Goal: Task Accomplishment & Management: Complete application form

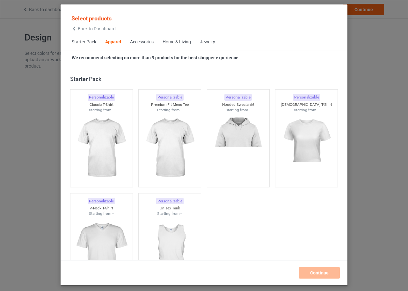
scroll to position [238, 0]
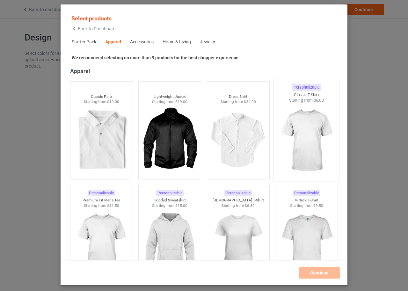
click at [296, 127] on img at bounding box center [307, 140] width 60 height 75
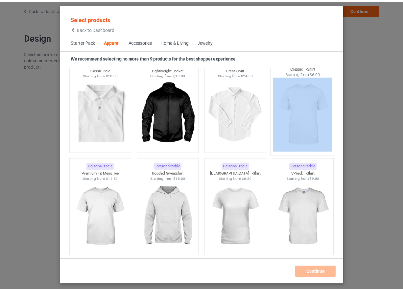
scroll to position [301, 0]
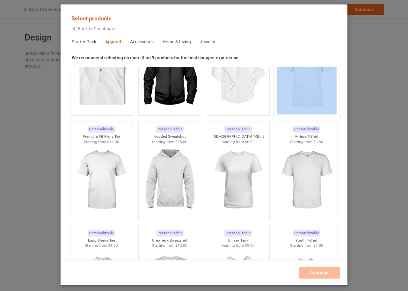
click at [301, 89] on img at bounding box center [307, 77] width 60 height 75
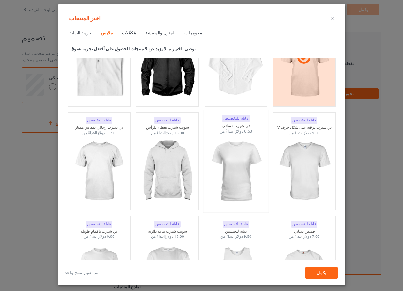
click at [230, 167] on img at bounding box center [236, 171] width 60 height 75
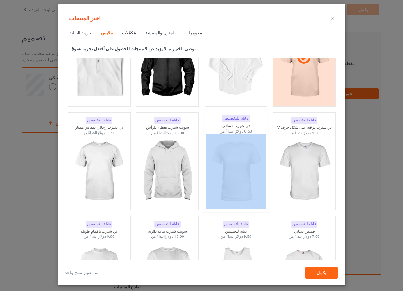
click at [229, 157] on img at bounding box center [236, 171] width 60 height 75
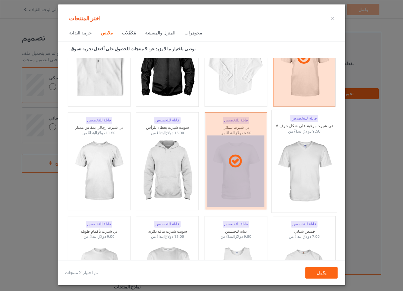
click at [314, 161] on img at bounding box center [304, 171] width 60 height 75
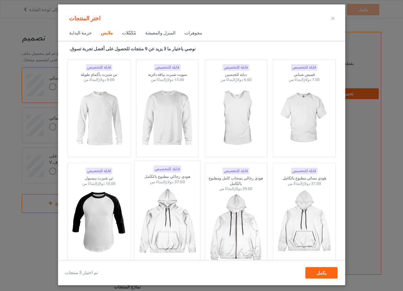
scroll to position [461, 0]
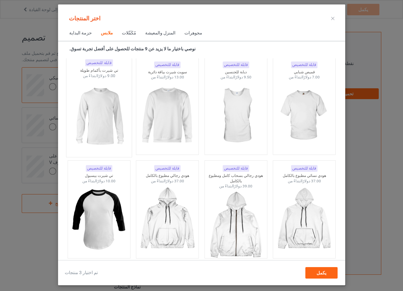
click at [94, 109] on img at bounding box center [99, 116] width 60 height 75
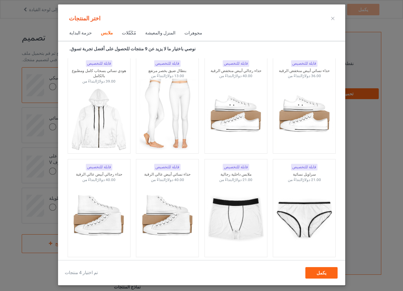
scroll to position [812, 0]
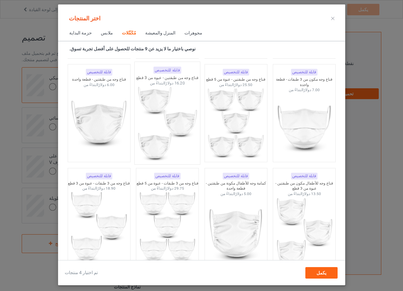
scroll to position [1482, 0]
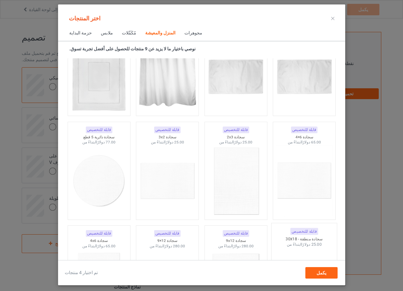
scroll to position [3555, 0]
click at [324, 275] on font "يكمل" at bounding box center [321, 273] width 10 height 5
click at [324, 275] on div "عمل فني متطلبات PNG 150 نقطة في البوصة كحد أدنى موارد دليل التصميم تحميل العمل …" at bounding box center [336, 153] width 89 height 242
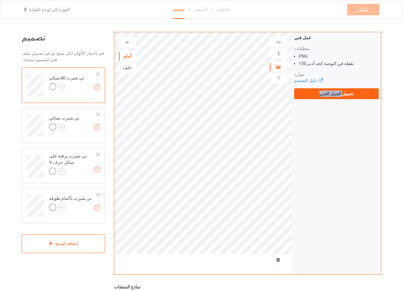
click at [337, 138] on div "عمل فني متطلبات PNG 150 نقطة في البوصة كحد أدنى موارد دليل التصميم تحميل العمل …" at bounding box center [336, 153] width 89 height 242
click at [338, 94] on font "تحميل العمل الفني" at bounding box center [336, 93] width 34 height 5
click at [0, 0] on input "تحميل العمل الفني" at bounding box center [0, 0] width 0 height 0
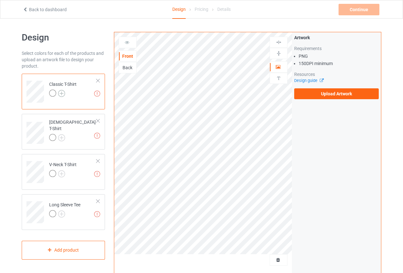
click at [60, 91] on img at bounding box center [61, 93] width 7 height 7
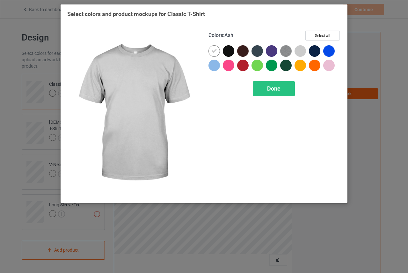
click at [300, 53] on div at bounding box center [300, 50] width 11 height 11
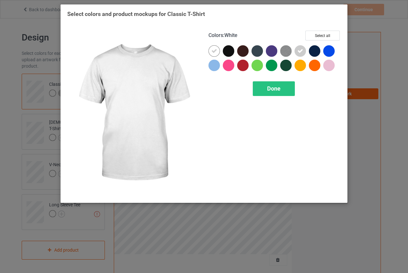
click at [215, 50] on icon at bounding box center [215, 51] width 6 height 6
click at [216, 50] on div at bounding box center [214, 50] width 11 height 11
click at [211, 54] on div at bounding box center [214, 50] width 11 height 11
click at [225, 52] on div at bounding box center [228, 50] width 11 height 11
click at [214, 48] on div at bounding box center [214, 50] width 11 height 11
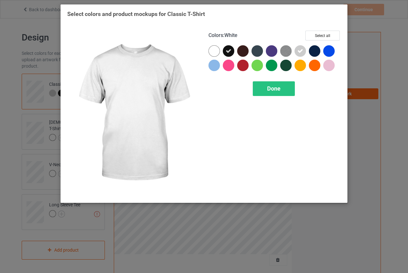
click at [0, 0] on icon at bounding box center [0, 0] width 0 height 0
click at [215, 49] on div at bounding box center [214, 50] width 11 height 11
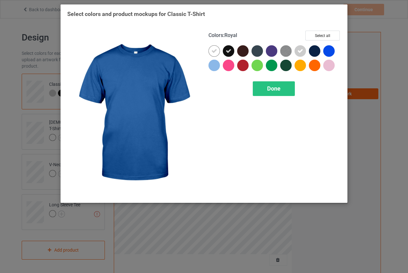
click at [327, 52] on div at bounding box center [328, 50] width 11 height 11
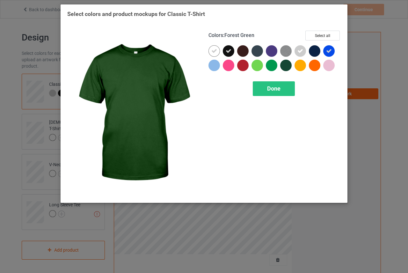
click at [282, 69] on div at bounding box center [285, 65] width 11 height 11
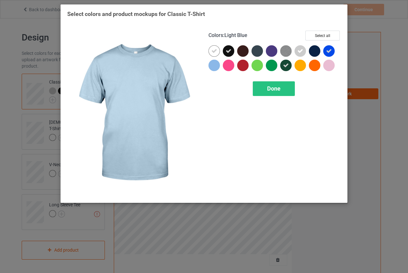
click at [215, 67] on div at bounding box center [214, 65] width 11 height 11
click at [0, 0] on icon at bounding box center [0, 0] width 0 height 0
click at [210, 65] on div at bounding box center [214, 65] width 11 height 11
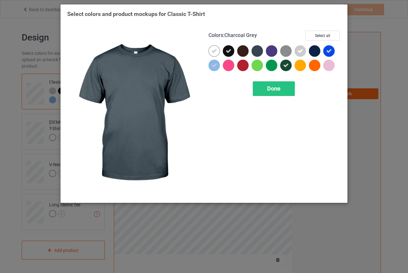
click at [256, 52] on div at bounding box center [257, 50] width 11 height 11
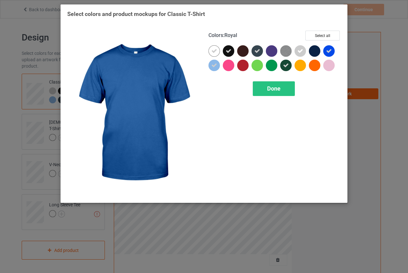
click at [327, 51] on icon at bounding box center [329, 51] width 6 height 6
click at [327, 51] on div at bounding box center [328, 50] width 11 height 11
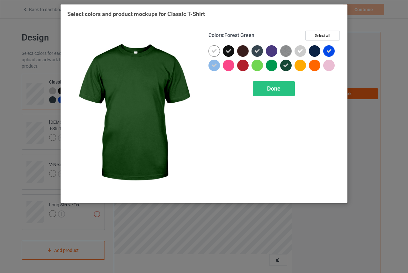
click at [285, 63] on icon at bounding box center [286, 66] width 6 height 6
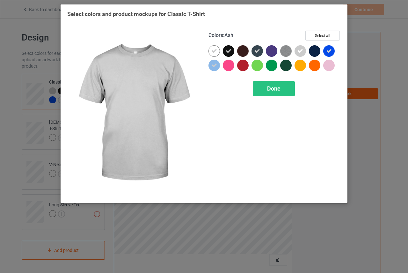
click at [298, 50] on icon at bounding box center [301, 51] width 6 height 6
click at [298, 50] on div at bounding box center [300, 50] width 11 height 11
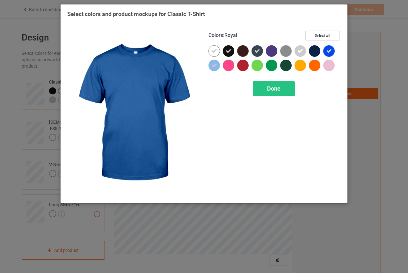
click at [332, 51] on div at bounding box center [328, 50] width 11 height 11
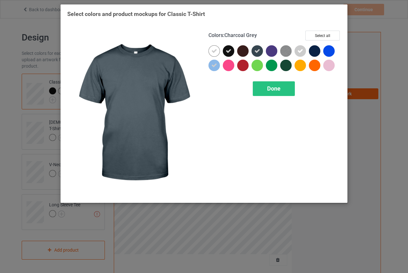
click at [256, 53] on icon at bounding box center [258, 51] width 6 height 6
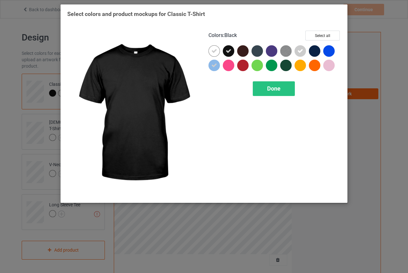
click at [224, 52] on div at bounding box center [228, 50] width 11 height 11
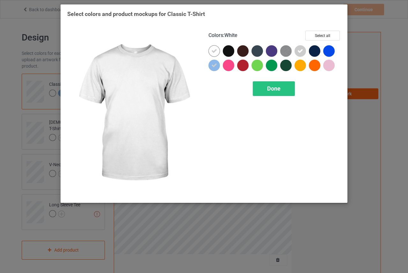
click at [218, 51] on div at bounding box center [214, 50] width 11 height 11
click at [215, 53] on icon at bounding box center [215, 51] width 6 height 6
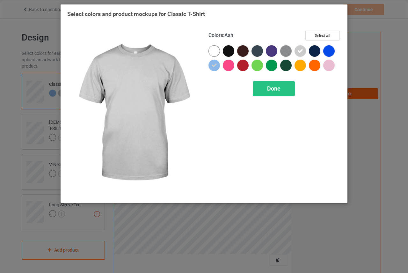
click at [300, 48] on icon at bounding box center [301, 51] width 6 height 6
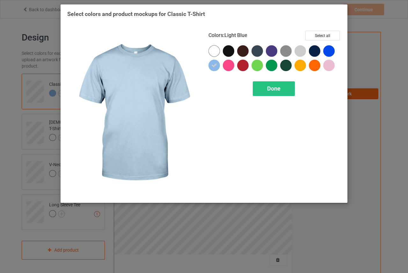
click at [216, 63] on icon at bounding box center [215, 66] width 6 height 6
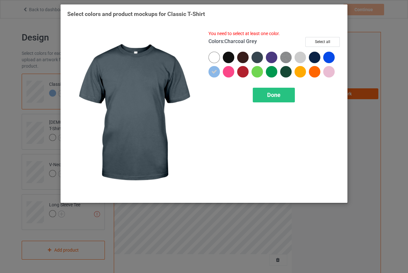
click at [260, 58] on div at bounding box center [257, 57] width 11 height 11
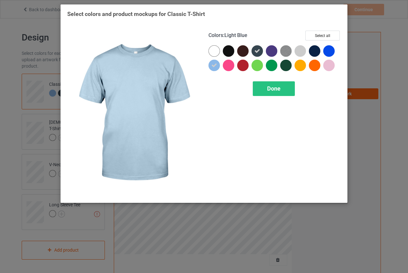
click at [213, 66] on icon at bounding box center [215, 66] width 6 height 6
click at [213, 66] on div at bounding box center [214, 65] width 11 height 11
click at [214, 63] on icon at bounding box center [215, 66] width 6 height 6
click at [214, 63] on div at bounding box center [214, 65] width 11 height 11
click at [216, 63] on icon at bounding box center [215, 66] width 6 height 6
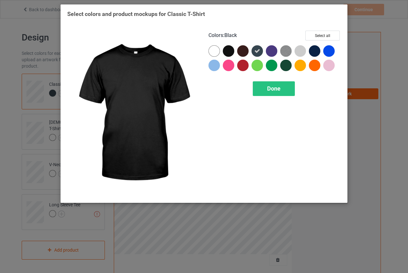
click at [230, 48] on div at bounding box center [228, 50] width 11 height 11
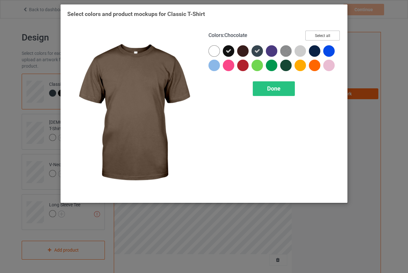
click at [328, 32] on button "Select all" at bounding box center [323, 36] width 34 height 10
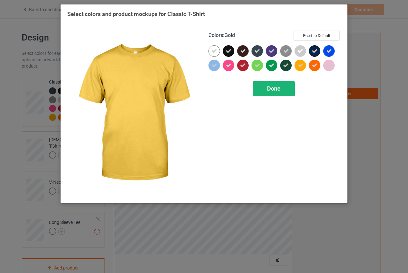
click at [279, 91] on span "Done" at bounding box center [273, 88] width 13 height 7
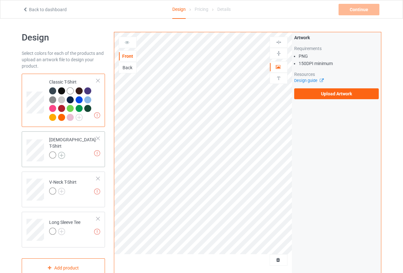
click at [61, 152] on img at bounding box center [61, 155] width 7 height 7
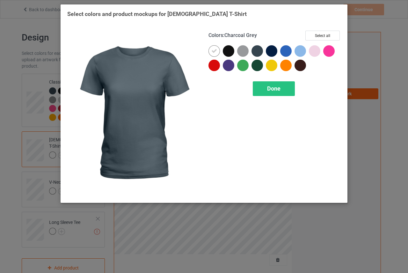
click at [256, 50] on div at bounding box center [257, 50] width 11 height 11
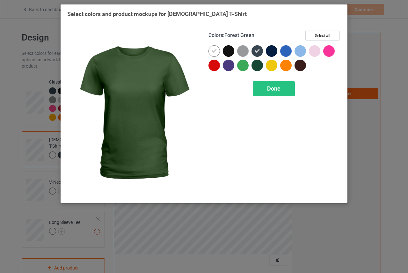
click at [368, 90] on div "Select colors and product mockups for Ladies T-Shirt Colors : Forest Green Sele…" at bounding box center [204, 136] width 408 height 273
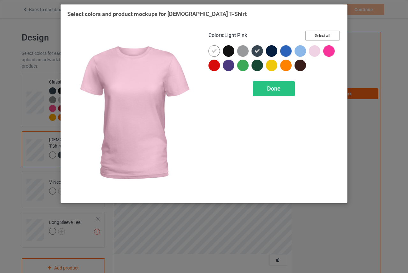
click at [330, 38] on button "Select all" at bounding box center [323, 36] width 34 height 10
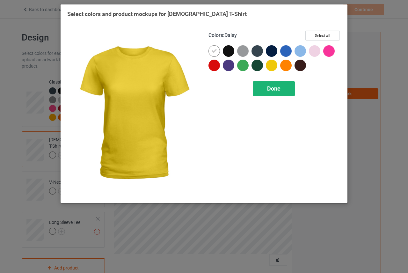
click at [276, 85] on div "Done" at bounding box center [274, 88] width 42 height 15
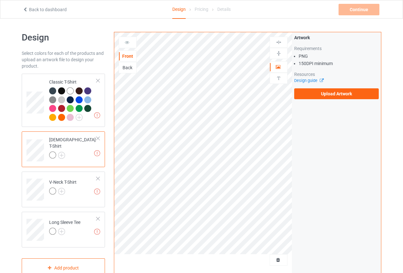
click at [98, 138] on div at bounding box center [98, 138] width 4 height 4
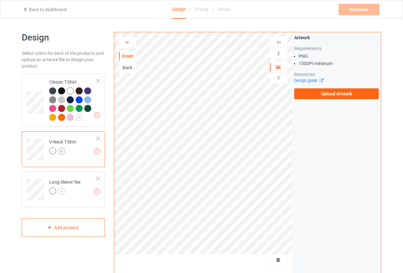
click at [62, 148] on img at bounding box center [61, 151] width 7 height 7
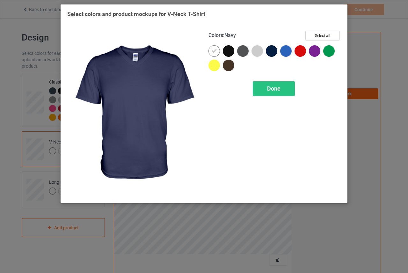
click at [273, 54] on div at bounding box center [271, 50] width 11 height 11
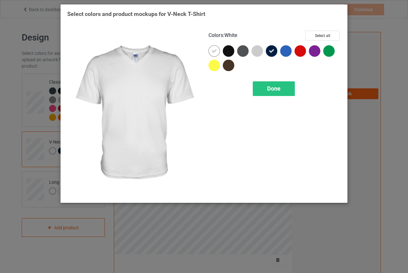
click at [213, 48] on icon at bounding box center [215, 51] width 6 height 6
click at [213, 48] on div at bounding box center [214, 50] width 11 height 11
click at [209, 52] on div at bounding box center [214, 50] width 11 height 11
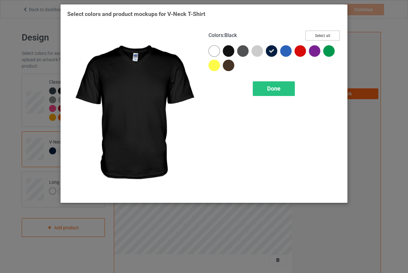
click at [316, 35] on button "Select all" at bounding box center [323, 36] width 34 height 10
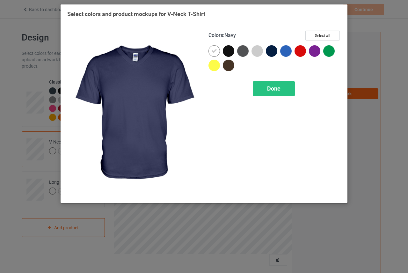
click at [268, 50] on div at bounding box center [271, 50] width 11 height 11
click at [269, 50] on div at bounding box center [271, 50] width 11 height 11
click at [271, 51] on div at bounding box center [271, 50] width 11 height 11
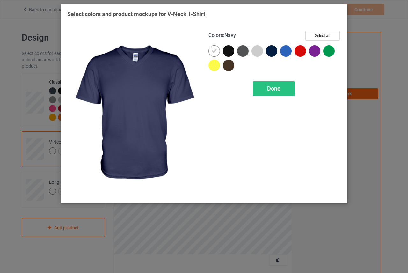
click at [0, 0] on icon at bounding box center [0, 0] width 0 height 0
click at [271, 51] on div at bounding box center [271, 50] width 11 height 11
click at [0, 0] on icon at bounding box center [0, 0] width 0 height 0
click at [272, 49] on div at bounding box center [271, 50] width 11 height 11
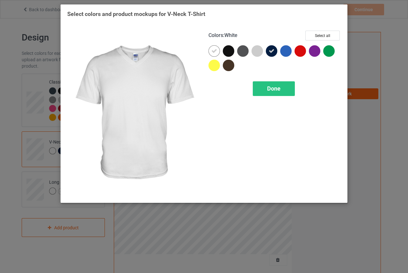
click at [213, 51] on icon at bounding box center [215, 51] width 6 height 6
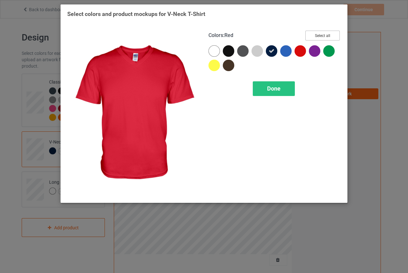
click at [326, 33] on button "Select all" at bounding box center [323, 36] width 34 height 10
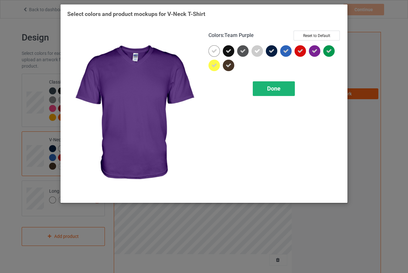
click at [283, 88] on div "Done" at bounding box center [274, 88] width 42 height 15
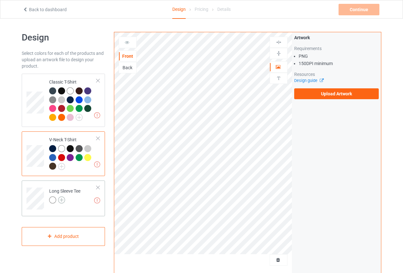
click at [63, 199] on img at bounding box center [61, 200] width 7 height 7
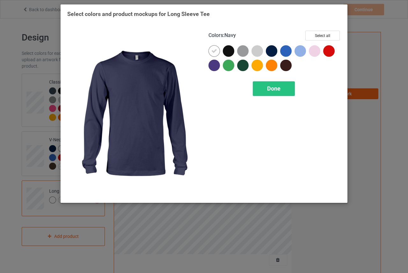
click at [272, 50] on div at bounding box center [271, 50] width 11 height 11
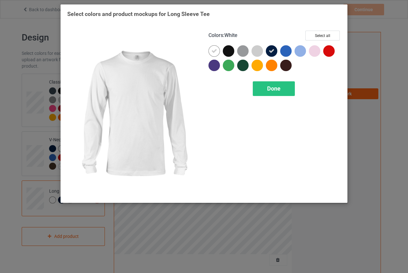
click at [213, 49] on icon at bounding box center [215, 51] width 6 height 6
click at [332, 33] on button "Select all" at bounding box center [323, 36] width 34 height 10
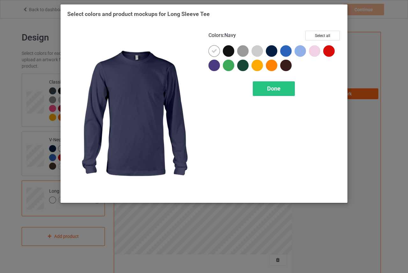
click at [271, 51] on div at bounding box center [271, 50] width 11 height 11
click at [0, 0] on icon at bounding box center [0, 0] width 0 height 0
click at [271, 51] on div at bounding box center [271, 50] width 11 height 11
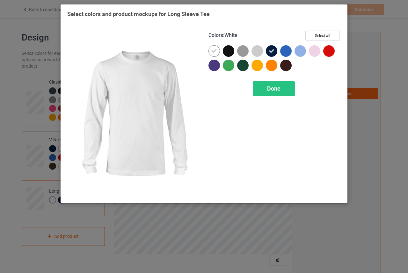
click at [214, 50] on icon at bounding box center [215, 51] width 6 height 6
click at [212, 52] on div at bounding box center [214, 50] width 11 height 11
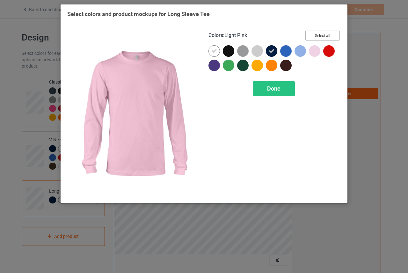
click at [325, 33] on button "Select all" at bounding box center [323, 36] width 34 height 10
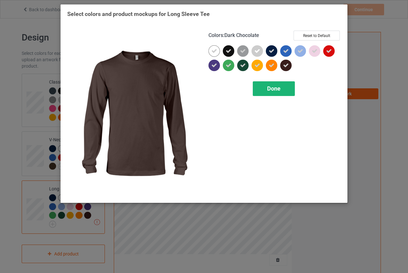
click at [270, 90] on span "Done" at bounding box center [273, 88] width 13 height 7
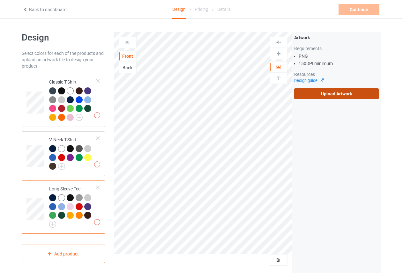
click at [323, 92] on label "Upload Artwork" at bounding box center [336, 93] width 85 height 11
click at [0, 0] on input "Upload Artwork" at bounding box center [0, 0] width 0 height 0
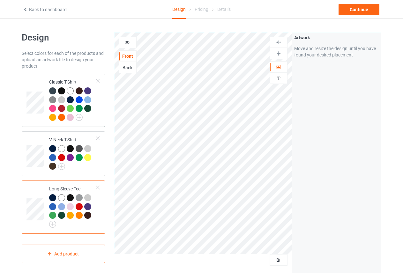
click at [47, 78] on td "Classic T-Shirt" at bounding box center [73, 100] width 55 height 48
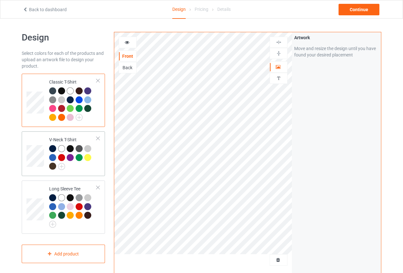
click at [44, 139] on td at bounding box center [35, 154] width 19 height 40
click at [51, 77] on td "Classic T-Shirt" at bounding box center [73, 100] width 55 height 48
click at [52, 89] on div at bounding box center [52, 90] width 7 height 7
click at [76, 115] on img at bounding box center [79, 117] width 7 height 7
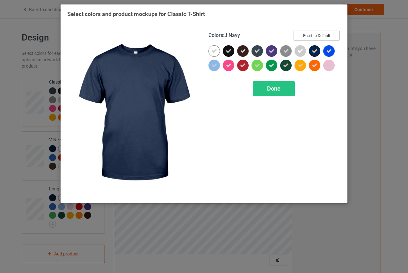
click at [316, 35] on button "Reset to Default" at bounding box center [317, 36] width 46 height 10
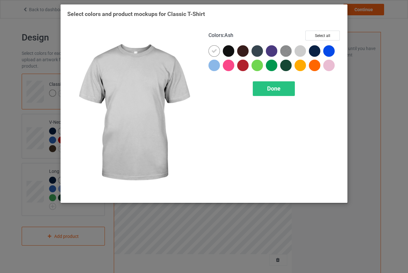
click at [297, 51] on div at bounding box center [300, 50] width 11 height 11
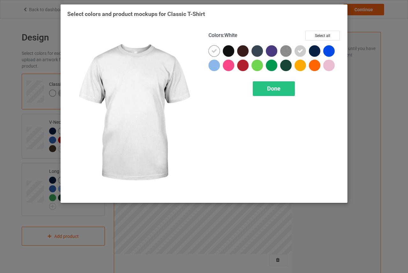
click at [215, 51] on icon at bounding box center [215, 51] width 6 height 6
click at [215, 51] on div at bounding box center [214, 50] width 11 height 11
click at [214, 54] on icon at bounding box center [215, 51] width 6 height 6
click at [214, 54] on div at bounding box center [214, 50] width 11 height 11
click at [214, 54] on icon at bounding box center [215, 51] width 6 height 6
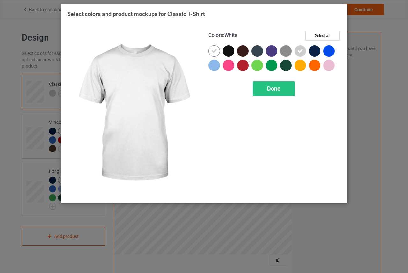
click at [214, 54] on div at bounding box center [214, 50] width 11 height 11
click at [214, 54] on icon at bounding box center [215, 51] width 6 height 6
click at [214, 54] on div at bounding box center [214, 50] width 11 height 11
click at [213, 51] on icon at bounding box center [215, 51] width 6 height 6
click at [213, 51] on div at bounding box center [214, 50] width 11 height 11
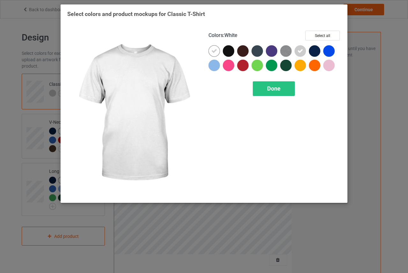
click at [213, 50] on icon at bounding box center [215, 51] width 6 height 6
click at [213, 50] on div at bounding box center [214, 50] width 11 height 11
click at [217, 52] on icon at bounding box center [215, 51] width 6 height 6
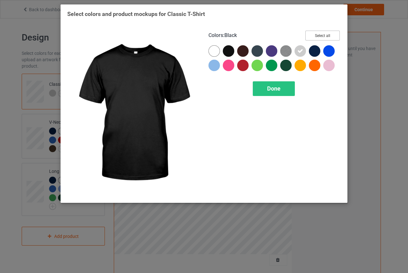
click at [315, 35] on button "Select all" at bounding box center [323, 36] width 34 height 10
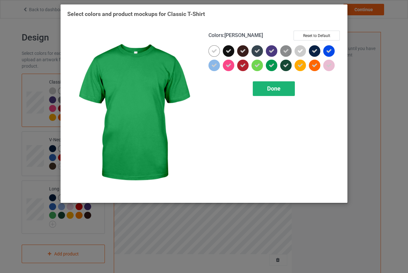
click at [268, 88] on span "Done" at bounding box center [273, 88] width 13 height 7
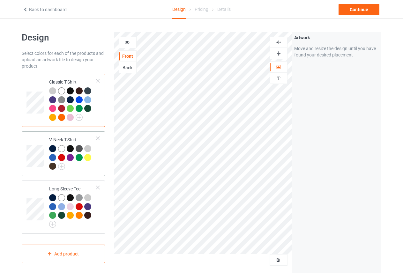
click at [55, 138] on div "V-Neck T-Shirt" at bounding box center [73, 153] width 48 height 33
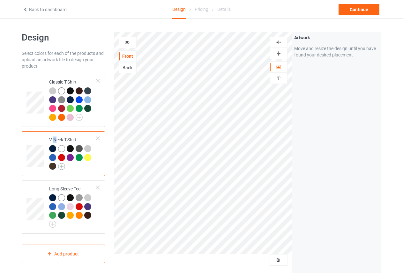
click at [62, 166] on img at bounding box center [61, 166] width 7 height 7
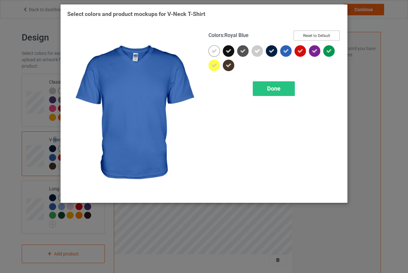
click at [300, 38] on button "Reset to Default" at bounding box center [317, 36] width 46 height 10
click at [300, 37] on div "Colors : Royal Blue Reset to Default" at bounding box center [275, 38] width 132 height 15
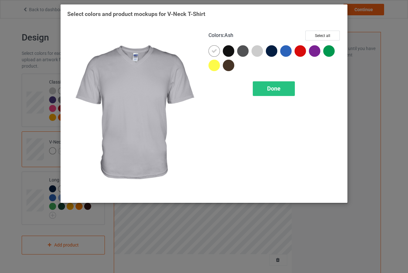
click at [254, 51] on div at bounding box center [257, 50] width 11 height 11
click at [255, 51] on div at bounding box center [257, 50] width 11 height 11
click at [0, 0] on icon at bounding box center [0, 0] width 0 height 0
click at [256, 51] on div at bounding box center [257, 50] width 11 height 11
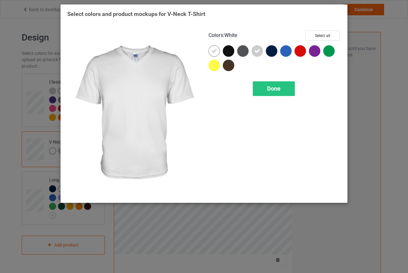
click at [212, 51] on icon at bounding box center [215, 51] width 6 height 6
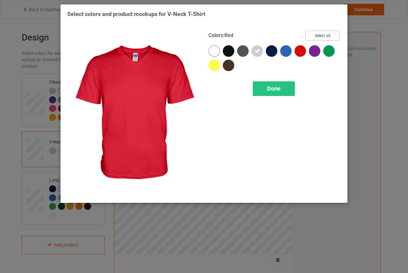
click at [325, 36] on button "Select all" at bounding box center [323, 36] width 34 height 10
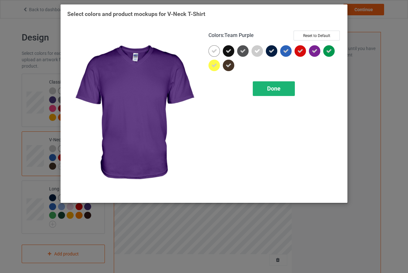
click at [277, 87] on span "Done" at bounding box center [273, 88] width 13 height 7
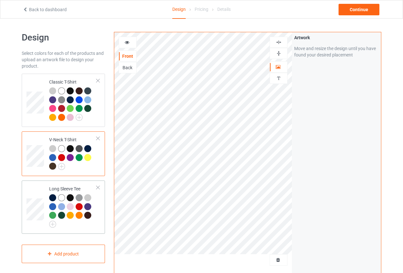
click at [51, 189] on div "Long Sleeve Tee" at bounding box center [73, 206] width 48 height 40
click at [51, 224] on img at bounding box center [52, 224] width 7 height 7
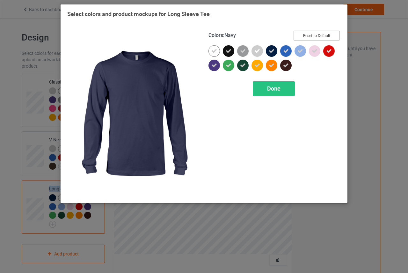
click at [313, 36] on button "Reset to Default" at bounding box center [317, 36] width 46 height 10
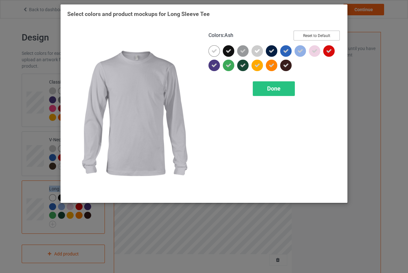
click at [310, 35] on button "Reset to Default" at bounding box center [317, 36] width 46 height 10
click at [306, 37] on button "Reset to Default" at bounding box center [317, 36] width 46 height 10
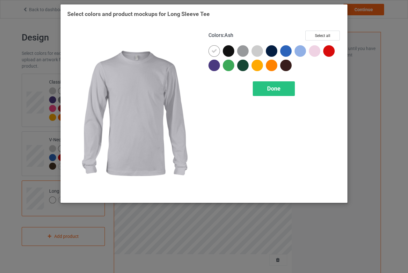
click at [258, 51] on div at bounding box center [257, 50] width 11 height 11
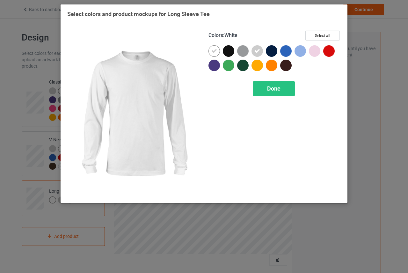
click at [211, 49] on div at bounding box center [214, 50] width 11 height 11
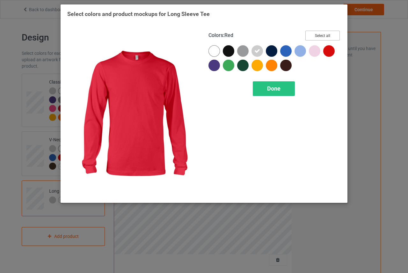
click at [324, 34] on button "Select all" at bounding box center [323, 36] width 34 height 10
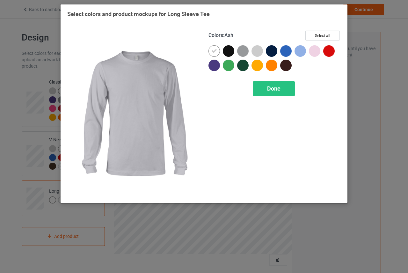
click at [254, 47] on div at bounding box center [257, 50] width 11 height 11
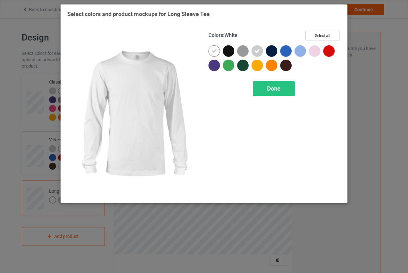
click at [215, 51] on icon at bounding box center [215, 51] width 6 height 6
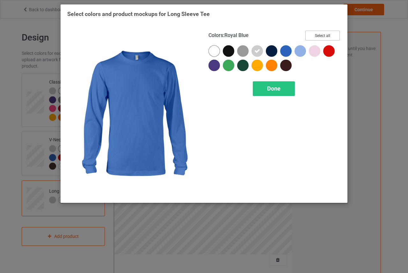
click at [321, 37] on button "Select all" at bounding box center [323, 36] width 34 height 10
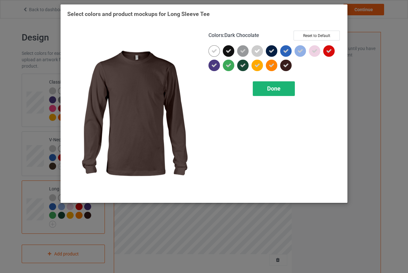
click at [270, 89] on span "Done" at bounding box center [273, 88] width 13 height 7
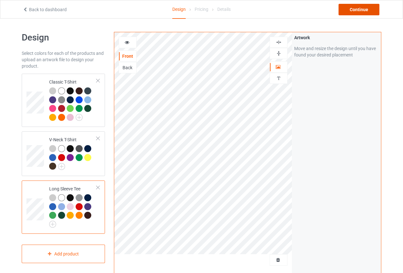
click at [353, 13] on div "Continue" at bounding box center [358, 9] width 41 height 11
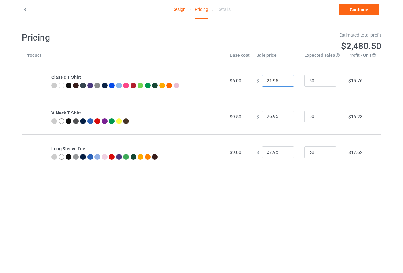
click at [281, 81] on input "21.95" at bounding box center [278, 81] width 32 height 12
click at [281, 81] on input "20.95" at bounding box center [278, 81] width 32 height 12
click at [281, 81] on input "19.95" at bounding box center [278, 81] width 32 height 12
click at [281, 81] on input "18.95" at bounding box center [278, 81] width 32 height 12
click at [281, 81] on input "17.95" at bounding box center [278, 81] width 32 height 12
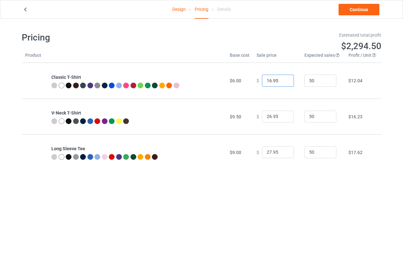
type input "16.95"
click at [281, 81] on input "16.95" at bounding box center [278, 81] width 32 height 12
click at [284, 118] on input "25.95" at bounding box center [278, 117] width 32 height 12
click at [284, 118] on input "24.95" at bounding box center [278, 117] width 32 height 12
click at [284, 118] on input "23.95" at bounding box center [278, 117] width 32 height 12
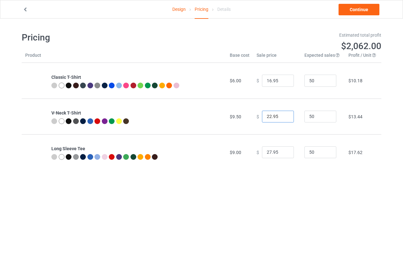
click at [284, 118] on input "22.95" at bounding box center [278, 117] width 32 height 12
click at [284, 118] on input "21.95" at bounding box center [278, 117] width 32 height 12
type input "20.95"
click at [284, 118] on input "20.95" at bounding box center [278, 117] width 32 height 12
click at [284, 154] on input "26.95" at bounding box center [278, 152] width 32 height 12
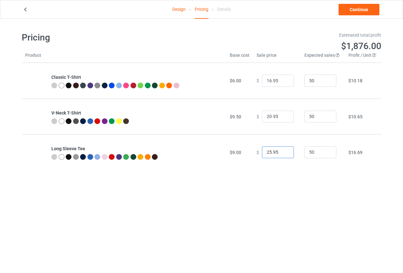
click at [284, 154] on input "25.95" at bounding box center [278, 152] width 32 height 12
click at [284, 154] on input "24.95" at bounding box center [278, 152] width 32 height 12
click at [284, 154] on input "23.95" at bounding box center [278, 152] width 32 height 12
click at [284, 154] on input "22.95" at bounding box center [278, 152] width 32 height 12
click at [284, 154] on input "21.95" at bounding box center [278, 152] width 32 height 12
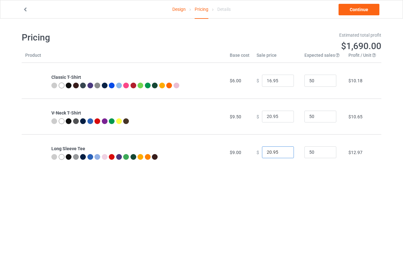
click at [284, 154] on input "20.95" at bounding box center [278, 152] width 32 height 12
click at [284, 154] on input "19.95" at bounding box center [278, 152] width 32 height 12
click at [284, 154] on input "18.95" at bounding box center [278, 152] width 32 height 12
click at [284, 151] on input "19.95" at bounding box center [278, 152] width 32 height 12
click at [272, 151] on input "19.95" at bounding box center [278, 152] width 32 height 12
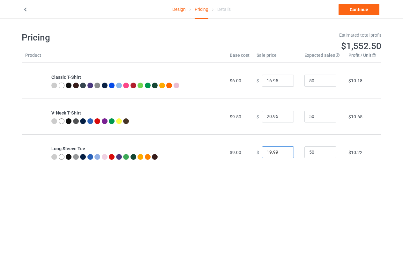
type input "19.99"
drag, startPoint x: 274, startPoint y: 116, endPoint x: 269, endPoint y: 117, distance: 5.6
click at [269, 117] on input "20.95" at bounding box center [278, 117] width 32 height 12
type input "20.98"
click at [272, 80] on input "16.95" at bounding box center [278, 81] width 32 height 12
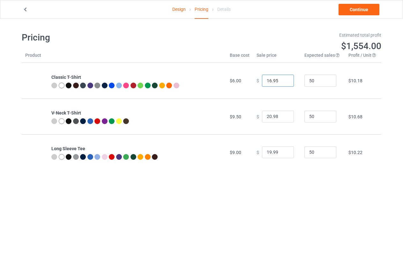
click at [272, 80] on input "16.95" at bounding box center [278, 81] width 32 height 12
click at [275, 81] on input "16.95" at bounding box center [278, 81] width 32 height 12
drag, startPoint x: 276, startPoint y: 81, endPoint x: 272, endPoint y: 79, distance: 4.0
click at [272, 79] on input "16.95" at bounding box center [278, 81] width 32 height 12
type input "16.97"
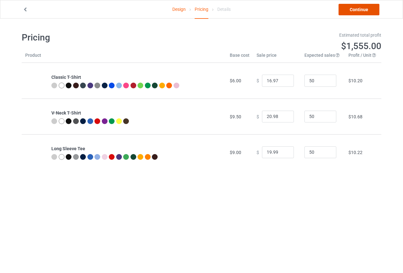
click at [351, 7] on link "Continue" at bounding box center [358, 9] width 41 height 11
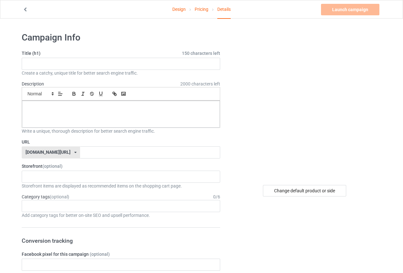
click at [201, 12] on link "Pricing" at bounding box center [202, 9] width 14 height 18
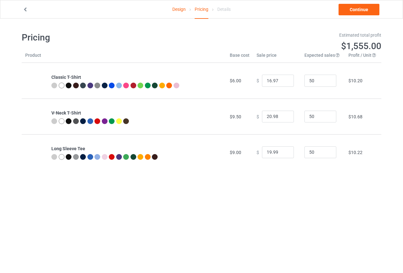
click at [182, 10] on link "Design" at bounding box center [178, 9] width 13 height 18
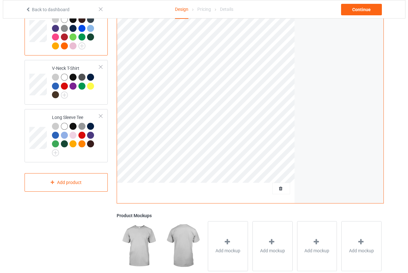
scroll to position [140, 0]
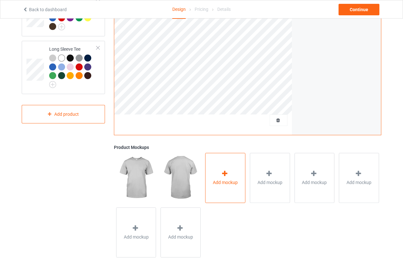
click at [216, 171] on div "Add mockup" at bounding box center [225, 178] width 40 height 50
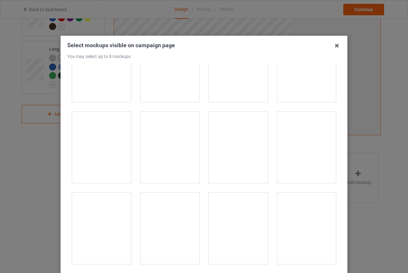
scroll to position [479, 0]
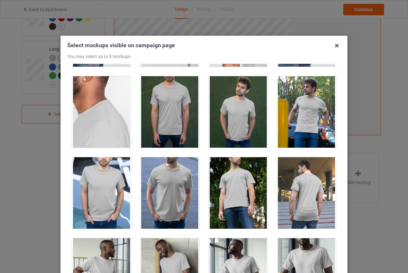
click at [301, 100] on div at bounding box center [307, 111] width 59 height 71
click at [225, 113] on div at bounding box center [238, 111] width 59 height 71
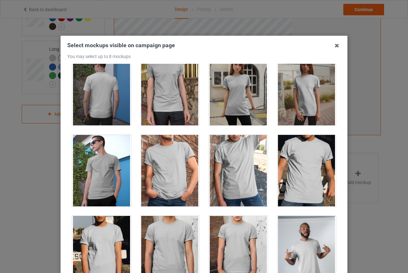
scroll to position [64, 0]
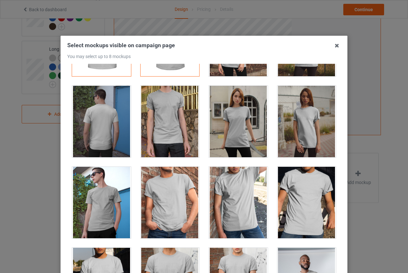
click at [228, 113] on div at bounding box center [238, 121] width 59 height 71
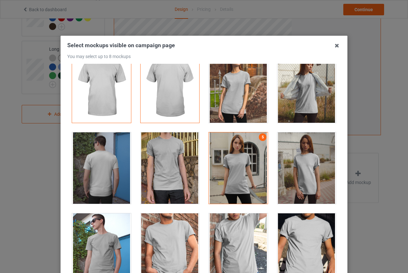
scroll to position [0, 0]
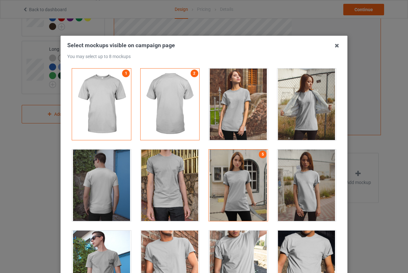
drag, startPoint x: 314, startPoint y: 90, endPoint x: 311, endPoint y: 93, distance: 4.5
click at [314, 90] on div at bounding box center [307, 104] width 59 height 71
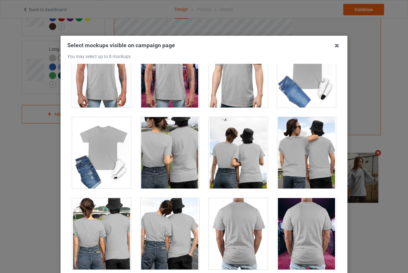
scroll to position [3190, 0]
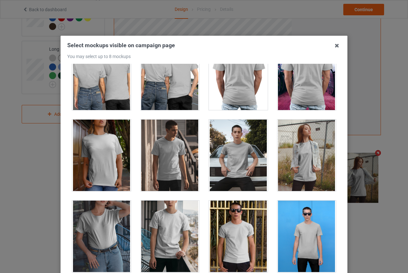
click at [239, 157] on div at bounding box center [238, 155] width 59 height 71
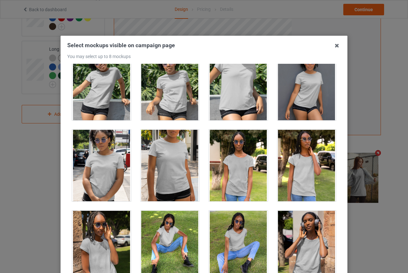
scroll to position [3796, 0]
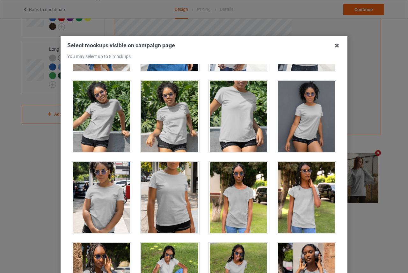
click at [170, 120] on div at bounding box center [170, 116] width 59 height 71
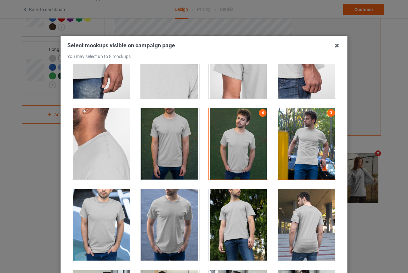
scroll to position [415, 0]
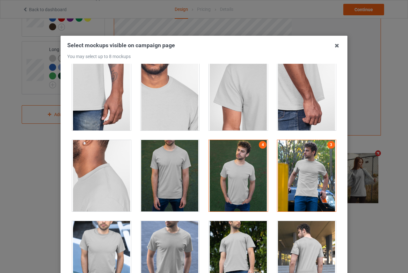
click at [322, 156] on div at bounding box center [307, 175] width 59 height 71
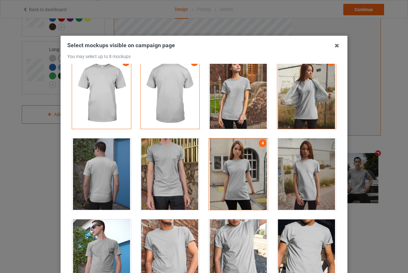
scroll to position [0, 0]
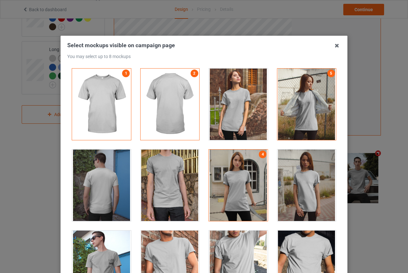
click at [303, 112] on div at bounding box center [307, 104] width 59 height 71
click at [290, 127] on div at bounding box center [307, 104] width 59 height 71
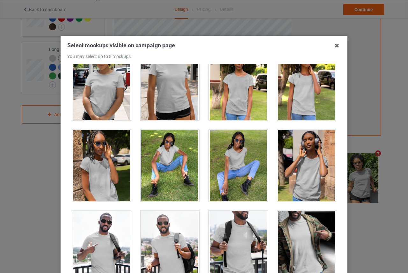
scroll to position [4048, 0]
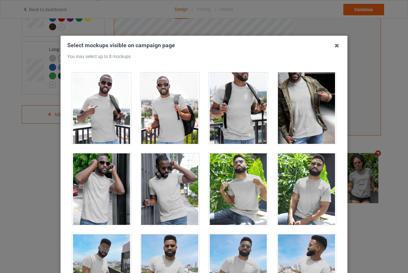
click at [106, 189] on div at bounding box center [101, 188] width 59 height 71
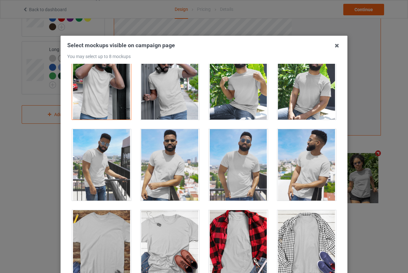
scroll to position [4175, 0]
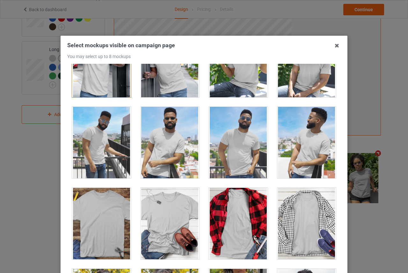
click at [235, 142] on div at bounding box center [238, 142] width 59 height 71
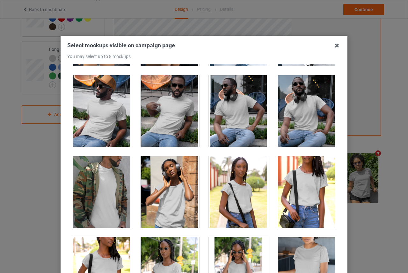
scroll to position [4462, 0]
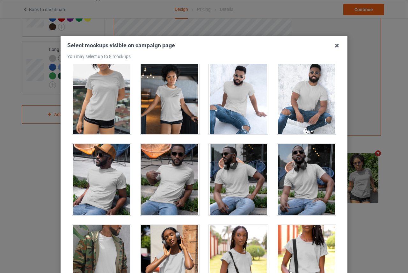
click at [113, 173] on div at bounding box center [101, 179] width 59 height 71
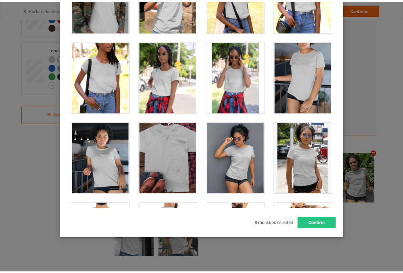
scroll to position [94, 0]
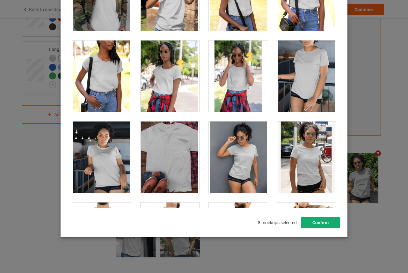
click at [326, 225] on button "Confirm" at bounding box center [320, 222] width 39 height 11
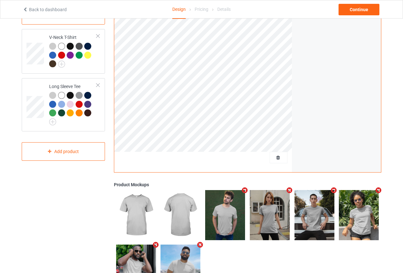
scroll to position [0, 0]
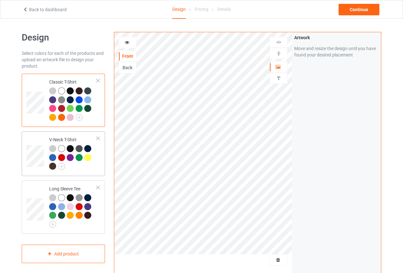
click at [90, 138] on div "V-Neck T-Shirt" at bounding box center [73, 153] width 48 height 33
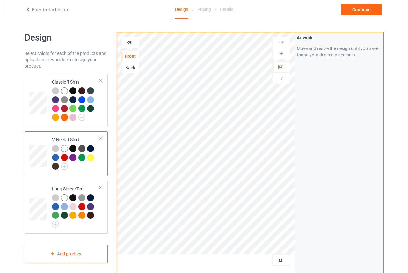
scroll to position [140, 0]
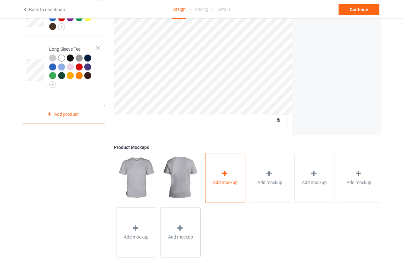
click at [222, 177] on div at bounding box center [225, 174] width 9 height 9
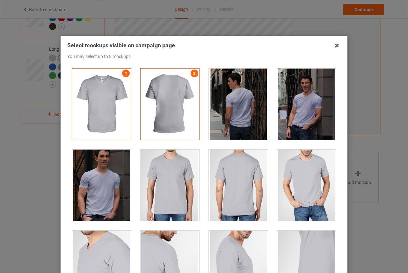
click at [298, 115] on div at bounding box center [307, 104] width 59 height 71
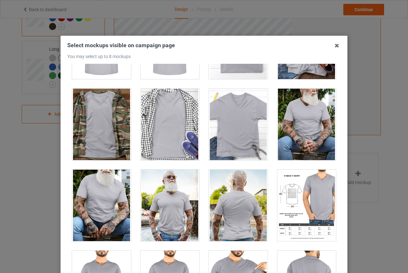
scroll to position [298, 0]
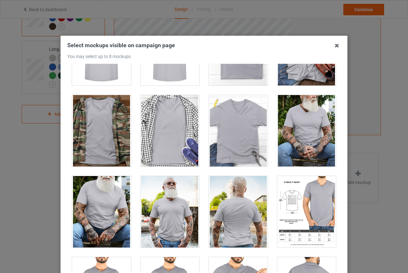
click at [164, 215] on div at bounding box center [170, 211] width 59 height 71
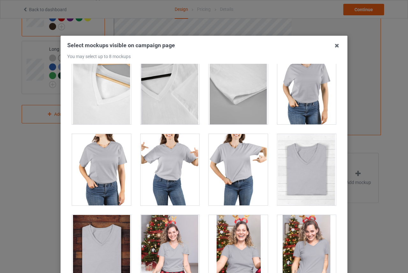
scroll to position [776, 0]
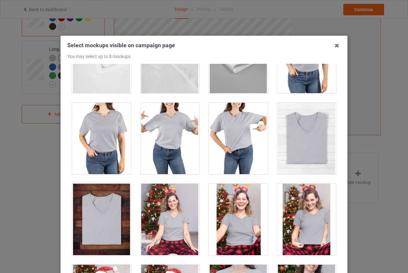
click at [101, 149] on div at bounding box center [101, 138] width 59 height 71
click at [108, 135] on div at bounding box center [101, 138] width 59 height 71
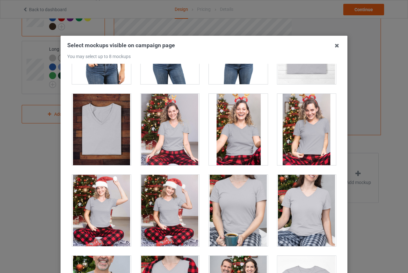
scroll to position [840, 0]
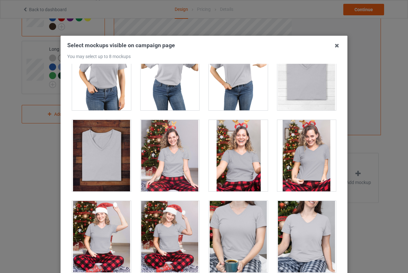
click at [174, 153] on div at bounding box center [170, 155] width 59 height 71
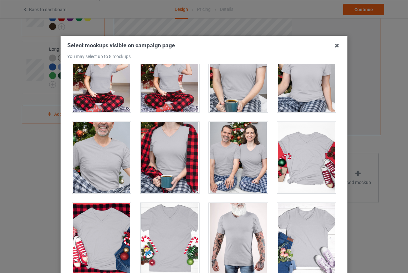
scroll to position [999, 0]
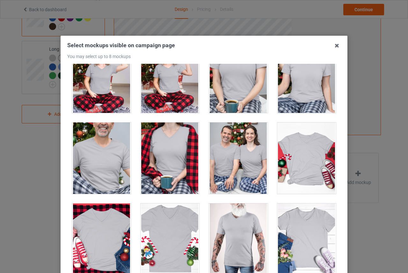
click at [220, 159] on div at bounding box center [238, 158] width 59 height 71
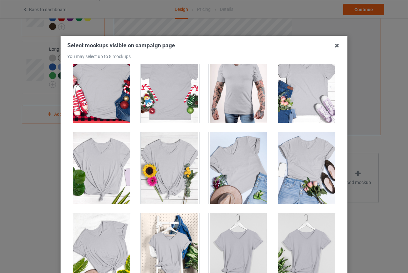
scroll to position [1159, 0]
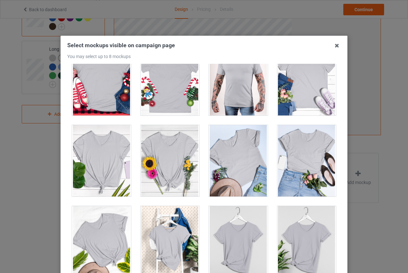
click at [177, 231] on div at bounding box center [170, 241] width 59 height 71
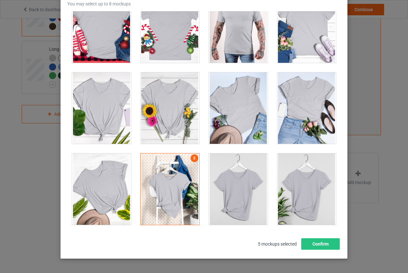
scroll to position [74, 0]
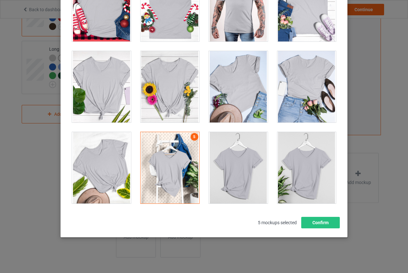
click at [309, 161] on div at bounding box center [307, 167] width 59 height 71
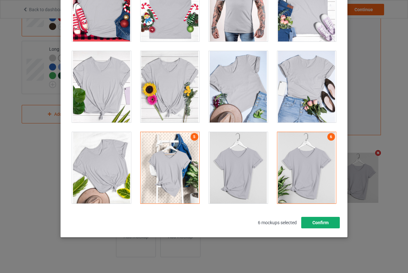
click at [319, 220] on button "Confirm" at bounding box center [320, 222] width 39 height 11
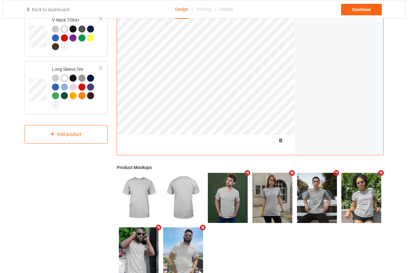
scroll to position [128, 0]
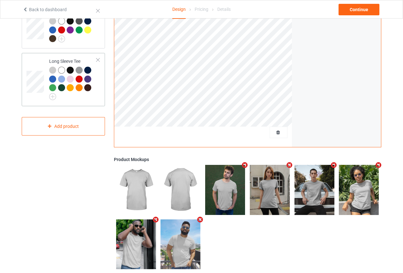
click at [86, 63] on div "Long Sleeve Tee" at bounding box center [73, 78] width 48 height 40
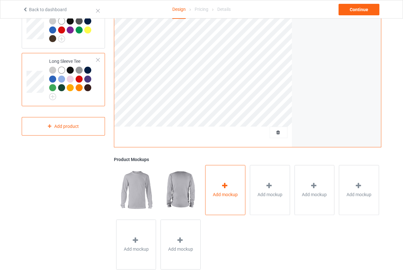
click at [221, 189] on div at bounding box center [225, 186] width 9 height 9
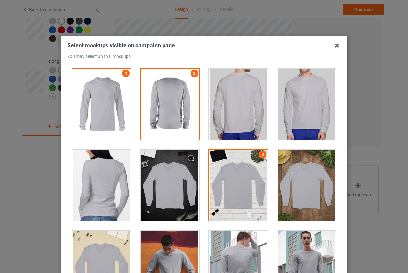
click at [248, 164] on div at bounding box center [238, 185] width 59 height 71
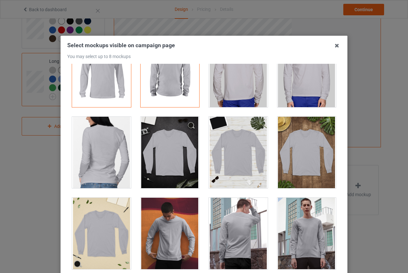
scroll to position [160, 0]
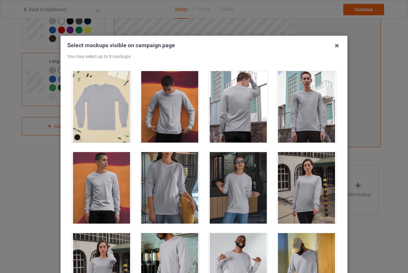
click at [295, 103] on div at bounding box center [307, 106] width 59 height 71
click at [238, 171] on div at bounding box center [238, 187] width 59 height 71
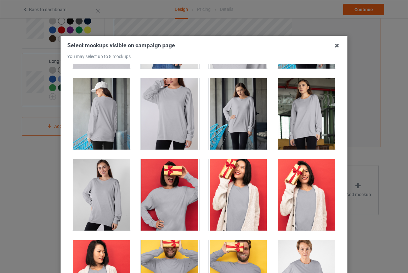
scroll to position [578, 0]
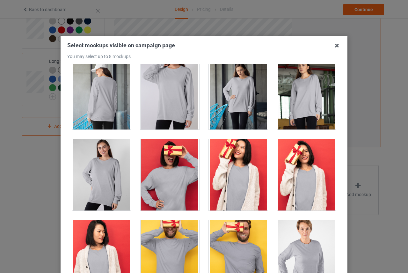
click at [98, 177] on div at bounding box center [101, 174] width 59 height 71
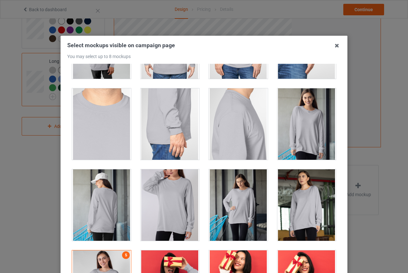
scroll to position [450, 0]
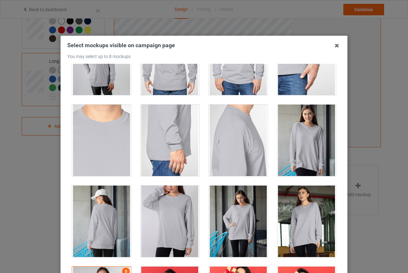
click at [234, 206] on div at bounding box center [238, 221] width 59 height 71
click at [235, 221] on div at bounding box center [238, 221] width 59 height 71
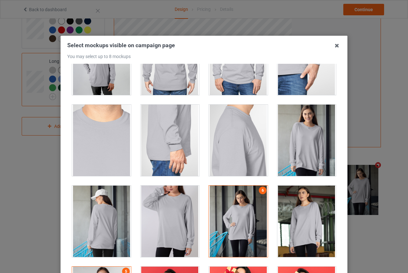
click at [303, 210] on div at bounding box center [307, 221] width 59 height 71
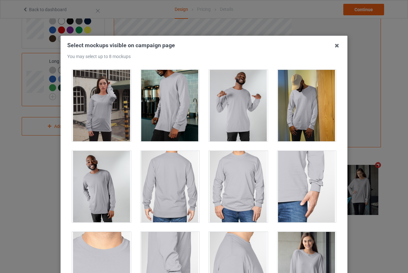
scroll to position [227, 0]
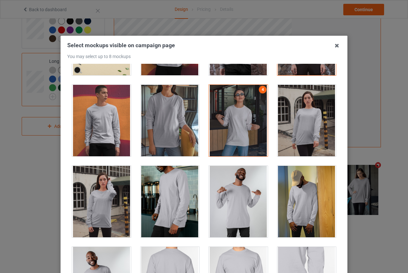
click at [226, 194] on div at bounding box center [238, 201] width 59 height 71
click at [241, 193] on div at bounding box center [238, 201] width 59 height 71
click at [287, 185] on div at bounding box center [307, 201] width 59 height 71
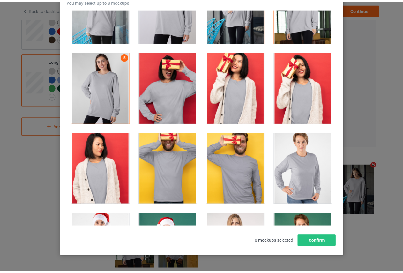
scroll to position [74, 0]
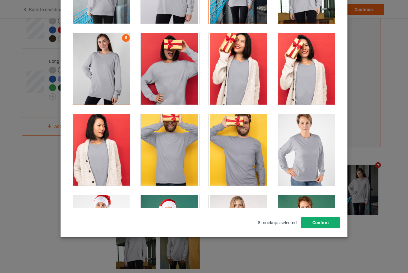
click at [328, 222] on button "Confirm" at bounding box center [320, 222] width 39 height 11
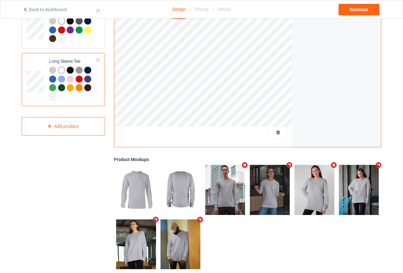
scroll to position [0, 0]
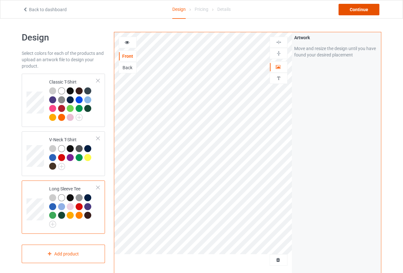
click at [364, 7] on div "Continue" at bounding box center [358, 9] width 41 height 11
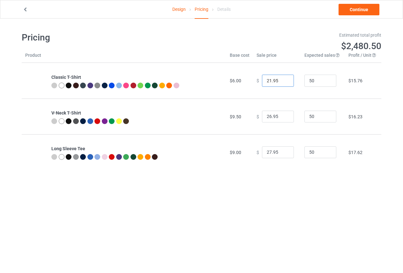
click at [282, 82] on input "21.95" at bounding box center [278, 81] width 32 height 12
click at [282, 82] on input "20.95" at bounding box center [278, 81] width 32 height 12
click at [282, 82] on input "19.95" at bounding box center [278, 81] width 32 height 12
click at [282, 82] on input "18.95" at bounding box center [278, 81] width 32 height 12
click at [282, 82] on input "17.95" at bounding box center [278, 81] width 32 height 12
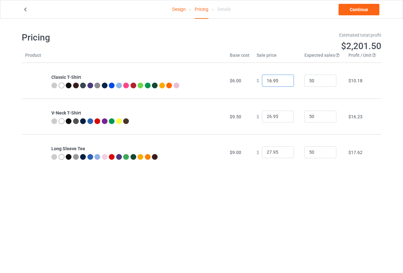
click at [282, 82] on input "16.95" at bounding box center [278, 81] width 32 height 12
click at [282, 82] on input "15.95" at bounding box center [278, 81] width 32 height 12
click at [283, 79] on input "16.95" at bounding box center [278, 81] width 32 height 12
drag, startPoint x: 275, startPoint y: 81, endPoint x: 271, endPoint y: 79, distance: 3.6
click at [271, 79] on input "16.95" at bounding box center [278, 81] width 32 height 12
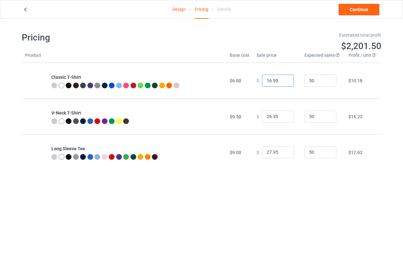
click at [271, 79] on input "16.95" at bounding box center [278, 81] width 32 height 12
type input "16.98"
drag, startPoint x: 276, startPoint y: 115, endPoint x: 273, endPoint y: 117, distance: 3.8
click at [273, 117] on input "26.95" at bounding box center [278, 117] width 32 height 12
click at [283, 116] on input "27.95" at bounding box center [278, 117] width 32 height 12
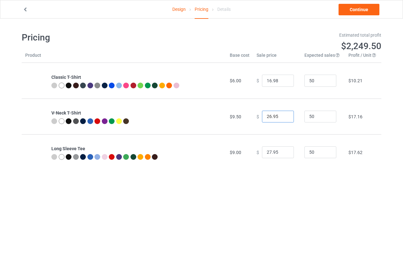
click at [283, 119] on input "26.95" at bounding box center [278, 117] width 32 height 12
click at [283, 119] on input "25.95" at bounding box center [278, 117] width 32 height 12
click at [283, 119] on input "24.95" at bounding box center [278, 117] width 32 height 12
click at [283, 119] on input "23.95" at bounding box center [278, 117] width 32 height 12
click at [283, 119] on input "22.95" at bounding box center [278, 117] width 32 height 12
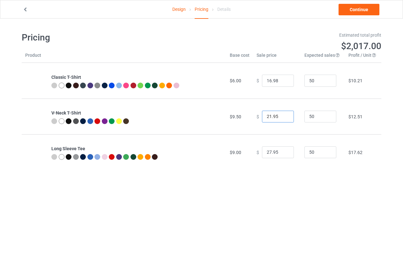
click at [283, 119] on input "21.95" at bounding box center [278, 117] width 32 height 12
click at [283, 119] on input "20.95" at bounding box center [278, 117] width 32 height 12
click at [272, 116] on input "20.95" at bounding box center [278, 117] width 32 height 12
type input "20.98"
click at [274, 154] on input "27.95" at bounding box center [278, 152] width 32 height 12
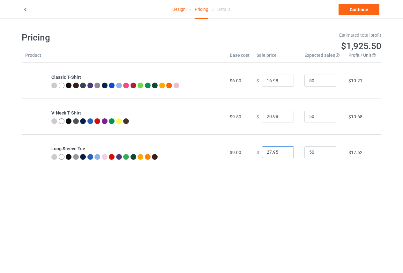
click at [271, 152] on input "27.95" at bounding box center [278, 152] width 32 height 12
type input "27.99"
click at [357, 11] on link "Continue" at bounding box center [358, 9] width 41 height 11
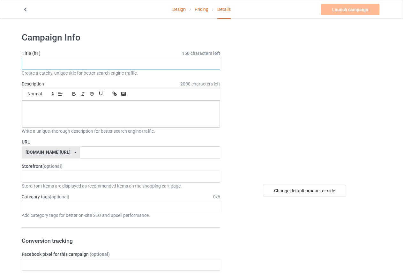
click at [131, 63] on input "text" at bounding box center [121, 64] width 198 height 12
paste input "🇺🇸 Vintage American Heart T-Shirt – Land of the Free"
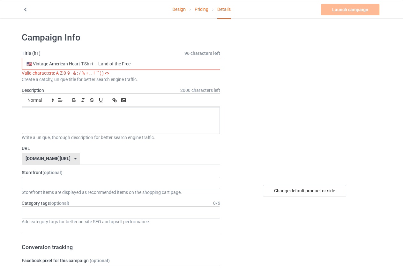
click at [95, 62] on input "🇺🇸 Vintage American Heart T-Shirt – Land of the Free" at bounding box center [121, 64] width 198 height 12
click at [29, 63] on input "🇺🇸 Vintage American Heart T-Shirt Land of the Free" at bounding box center [121, 64] width 198 height 12
click at [141, 64] on input "Vintage American Heart T-Shirt Land of the Free" at bounding box center [121, 64] width 198 height 12
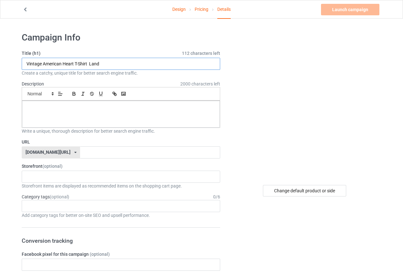
type input "Vintage American Heart T-Shirt Land"
click at [88, 111] on div at bounding box center [121, 114] width 198 height 27
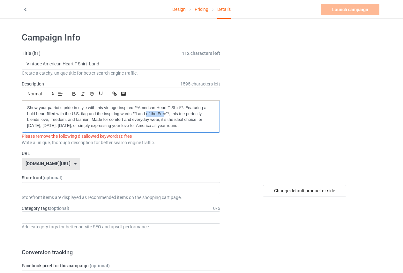
drag, startPoint x: 164, startPoint y: 113, endPoint x: 146, endPoint y: 112, distance: 17.6
click at [146, 112] on p "Show your patriotic pride in style with this vintage-inspired **American Heart …" at bounding box center [121, 117] width 188 height 24
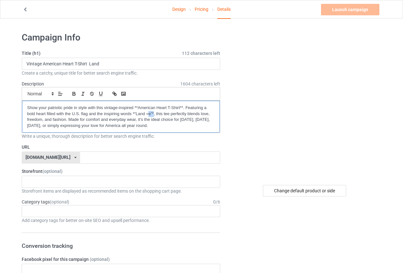
drag, startPoint x: 154, startPoint y: 111, endPoint x: 149, endPoint y: 114, distance: 5.7
click at [149, 114] on p "Show your patriotic pride in style with this vintage-inspired **American Heart …" at bounding box center [121, 117] width 188 height 24
click at [102, 156] on input "text" at bounding box center [150, 158] width 140 height 12
type input "ض"
type input "a"
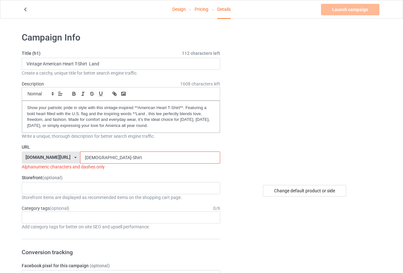
click at [114, 156] on input "Américan-Shirt" at bounding box center [150, 158] width 140 height 12
click at [80, 158] on input "Américan-Shirt" at bounding box center [150, 158] width 140 height 12
drag, startPoint x: 89, startPoint y: 158, endPoint x: 85, endPoint y: 159, distance: 3.3
click at [85, 159] on input "Américan-Shirt" at bounding box center [150, 158] width 140 height 12
click at [80, 159] on input "Américan-Shirt" at bounding box center [150, 158] width 140 height 12
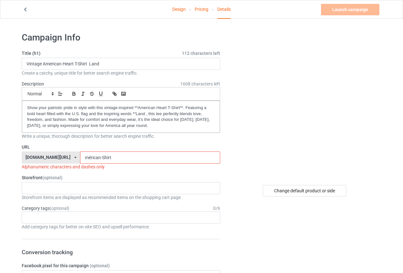
click at [86, 157] on input "mérican-Shirt" at bounding box center [150, 158] width 140 height 12
type input "mérican-hirt"
drag, startPoint x: 100, startPoint y: 156, endPoint x: 64, endPoint y: 161, distance: 36.4
click at [80, 161] on input "mérican-hirt" at bounding box center [150, 158] width 140 height 12
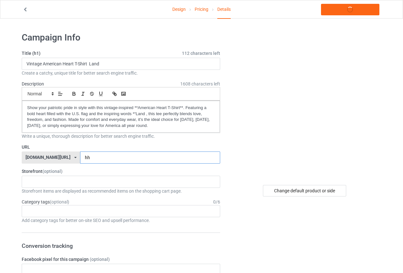
type input "h"
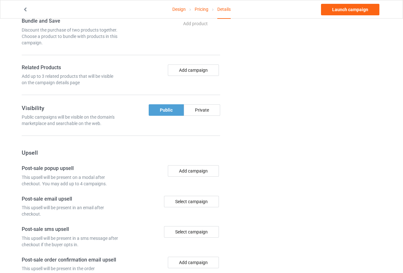
scroll to position [412, 0]
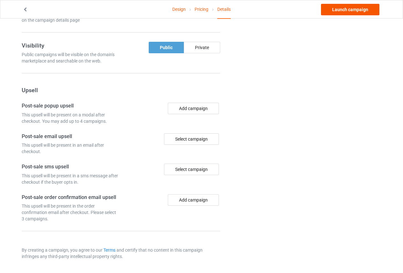
type input "Shirtamerican-"
click at [357, 11] on link "Launch campaign" at bounding box center [350, 9] width 58 height 11
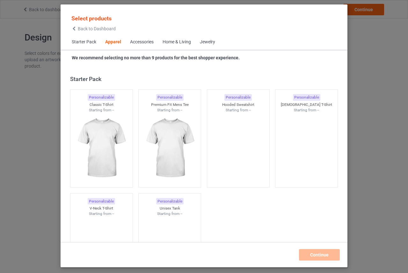
scroll to position [238, 0]
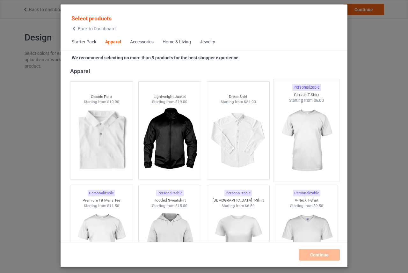
click at [287, 130] on img at bounding box center [307, 140] width 60 height 75
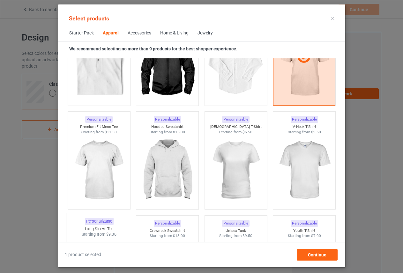
scroll to position [301, 0]
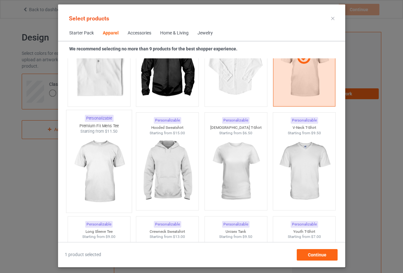
click at [96, 167] on img at bounding box center [99, 171] width 60 height 75
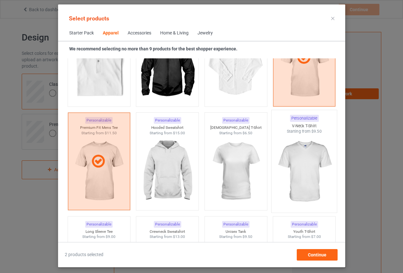
click at [282, 166] on img at bounding box center [304, 171] width 60 height 75
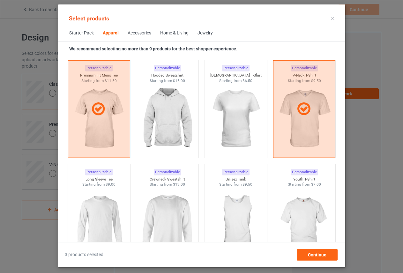
scroll to position [461, 0]
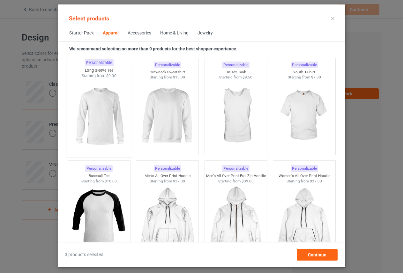
click at [99, 121] on img at bounding box center [99, 116] width 60 height 75
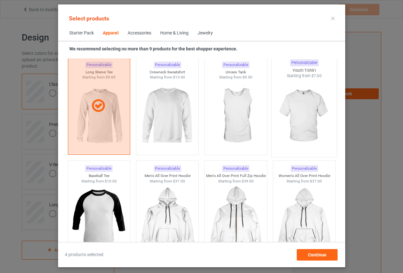
click at [290, 136] on img at bounding box center [304, 116] width 60 height 75
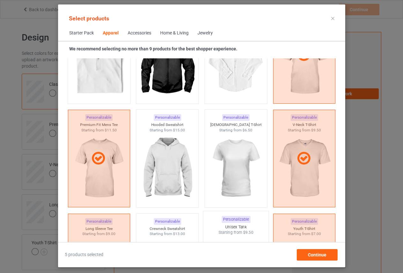
scroll to position [270, 0]
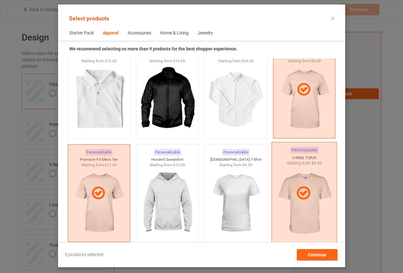
click at [312, 218] on div at bounding box center [303, 193] width 65 height 102
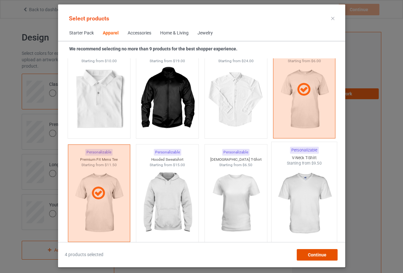
click at [312, 256] on span "Continue" at bounding box center [317, 254] width 19 height 5
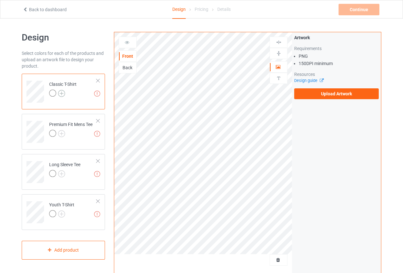
click at [60, 94] on img at bounding box center [61, 93] width 7 height 7
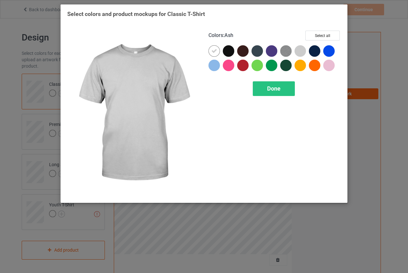
click at [301, 50] on div at bounding box center [300, 50] width 11 height 11
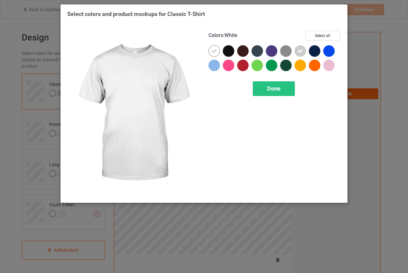
click at [214, 51] on icon at bounding box center [215, 51] width 6 height 6
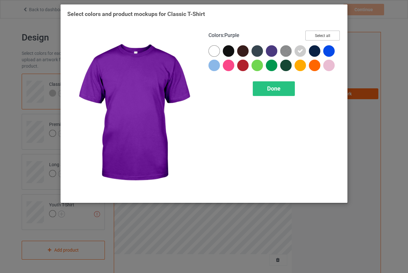
click at [324, 38] on button "Select all" at bounding box center [323, 36] width 34 height 10
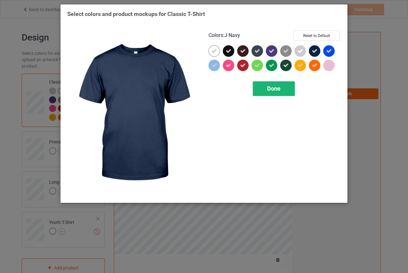
click at [286, 87] on div "Done" at bounding box center [274, 88] width 42 height 15
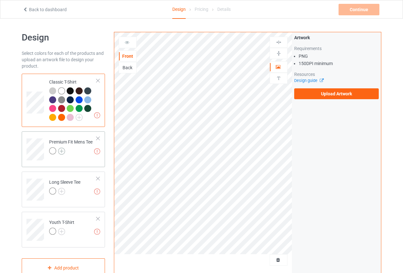
click at [65, 150] on img at bounding box center [61, 151] width 7 height 7
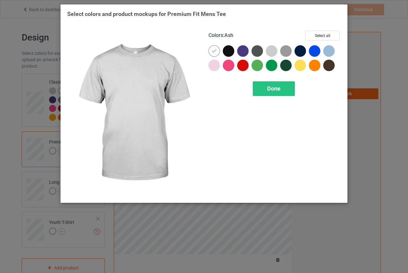
click at [275, 52] on div at bounding box center [271, 50] width 11 height 11
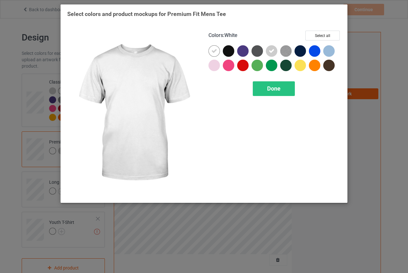
click at [211, 53] on div at bounding box center [214, 50] width 11 height 11
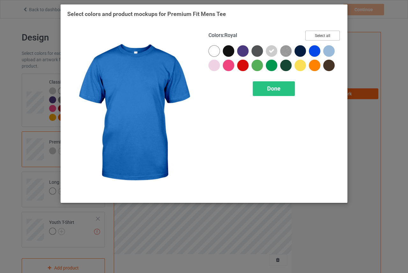
click at [318, 37] on button "Select all" at bounding box center [323, 36] width 34 height 10
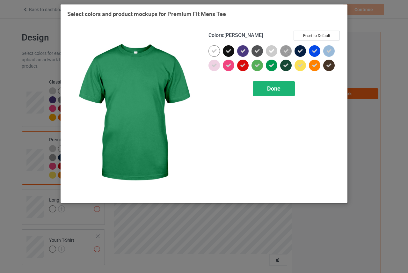
click at [276, 89] on span "Done" at bounding box center [273, 88] width 13 height 7
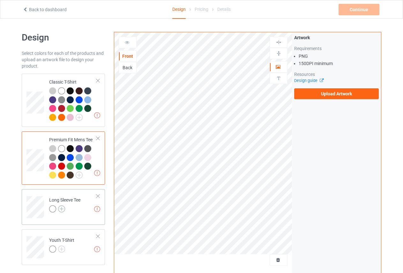
click at [58, 207] on img at bounding box center [61, 208] width 7 height 7
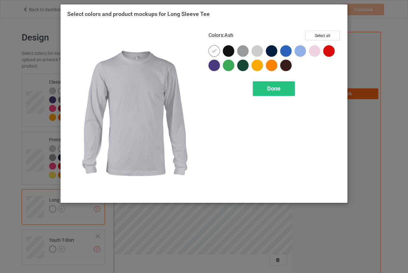
click at [259, 48] on div at bounding box center [257, 50] width 11 height 11
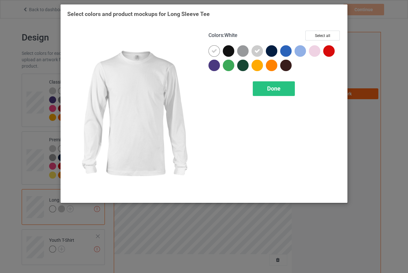
click at [218, 49] on div at bounding box center [214, 50] width 11 height 11
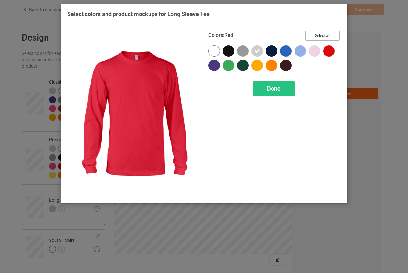
click at [326, 38] on button "Select all" at bounding box center [323, 36] width 34 height 10
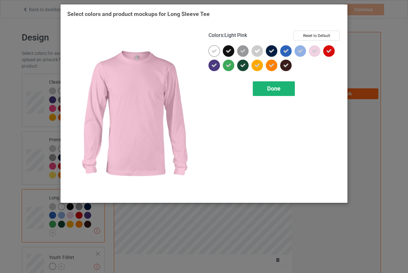
click at [277, 92] on span "Done" at bounding box center [273, 88] width 13 height 7
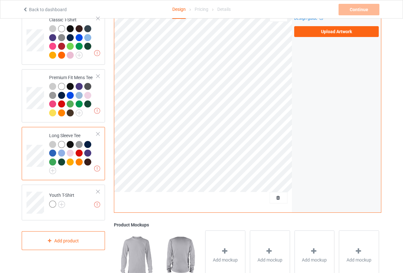
scroll to position [64, 0]
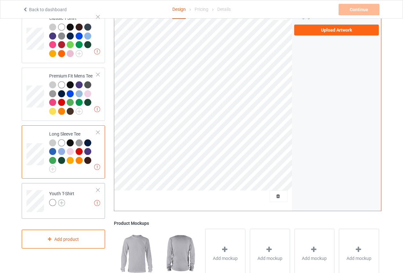
click at [63, 204] on img at bounding box center [61, 202] width 7 height 7
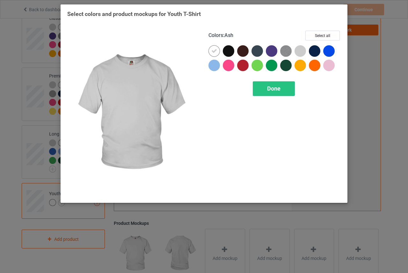
click at [297, 52] on div at bounding box center [300, 50] width 11 height 11
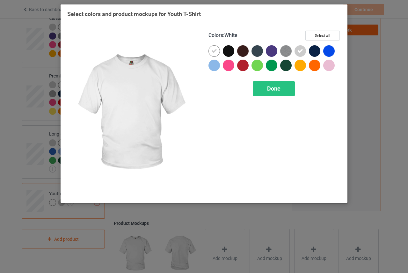
click at [212, 50] on icon at bounding box center [215, 51] width 6 height 6
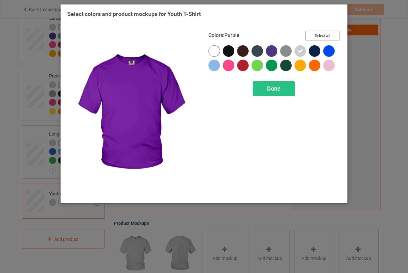
click at [326, 34] on button "Select all" at bounding box center [323, 36] width 34 height 10
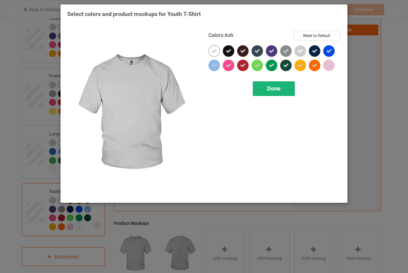
click at [277, 85] on div "Done" at bounding box center [274, 88] width 42 height 15
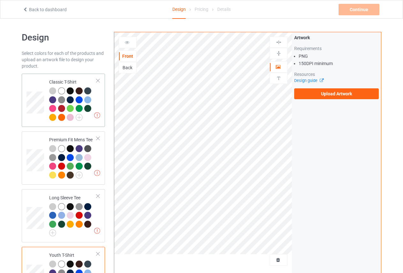
click at [57, 80] on div "Classic T-Shirt" at bounding box center [73, 99] width 48 height 41
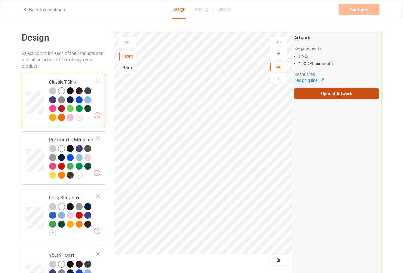
click at [330, 93] on label "Upload Artwork" at bounding box center [336, 93] width 85 height 11
click at [0, 0] on input "Upload Artwork" at bounding box center [0, 0] width 0 height 0
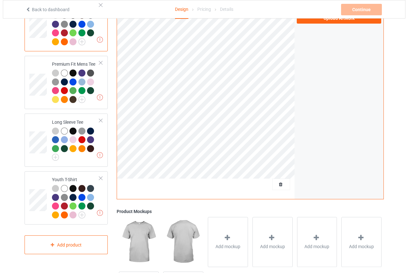
scroll to position [140, 0]
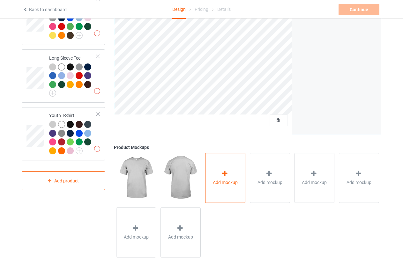
click at [229, 179] on span "Add mockup" at bounding box center [225, 182] width 25 height 6
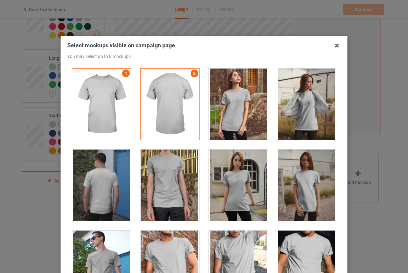
click at [311, 95] on div at bounding box center [307, 104] width 59 height 71
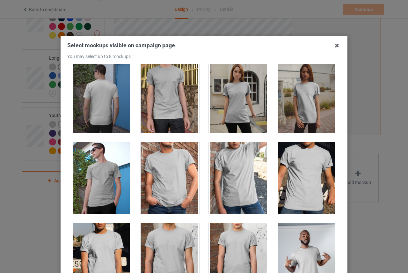
scroll to position [128, 0]
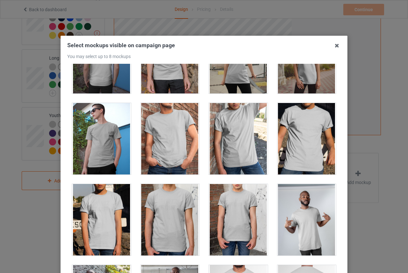
drag, startPoint x: 77, startPoint y: 122, endPoint x: 159, endPoint y: 146, distance: 85.3
click at [77, 122] on div at bounding box center [101, 138] width 59 height 71
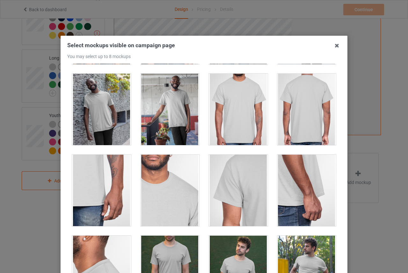
scroll to position [255, 0]
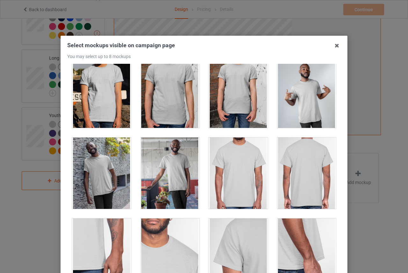
click at [98, 190] on div at bounding box center [101, 172] width 59 height 71
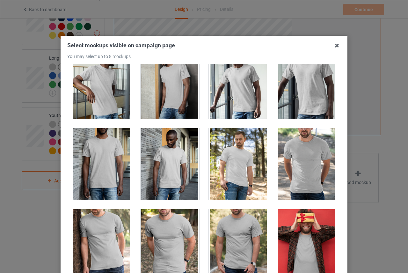
scroll to position [702, 0]
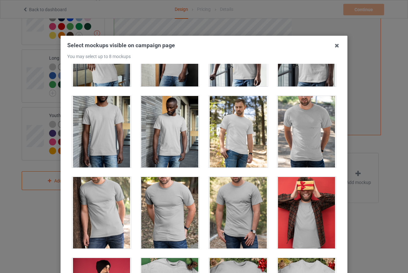
click at [236, 131] on div at bounding box center [238, 131] width 59 height 71
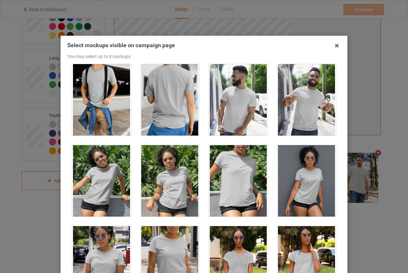
scroll to position [3733, 0]
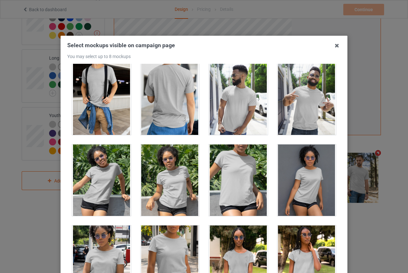
click at [176, 174] on div at bounding box center [170, 180] width 59 height 71
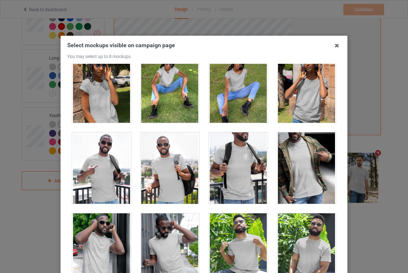
scroll to position [4020, 0]
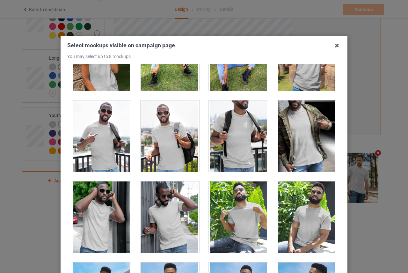
click at [167, 201] on div at bounding box center [170, 217] width 59 height 71
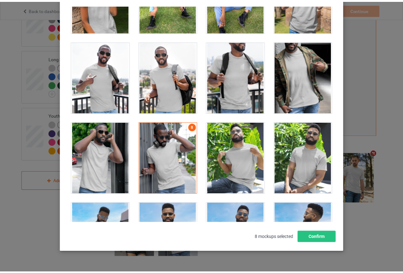
scroll to position [74, 0]
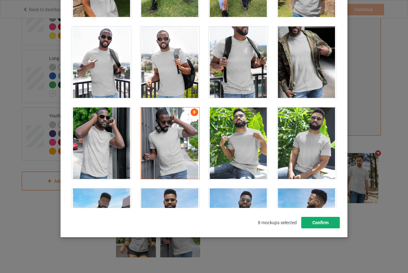
click at [326, 223] on button "Confirm" at bounding box center [320, 222] width 39 height 11
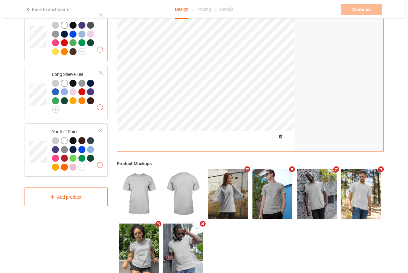
scroll to position [108, 0]
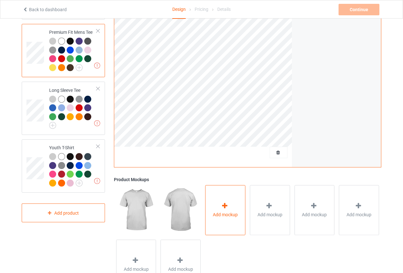
click at [224, 200] on div "Add mockup" at bounding box center [225, 210] width 40 height 50
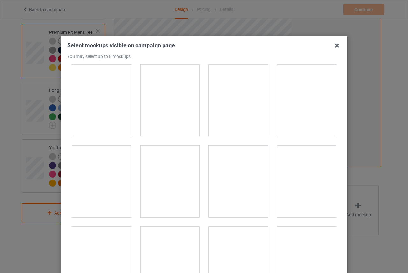
scroll to position [1180, 0]
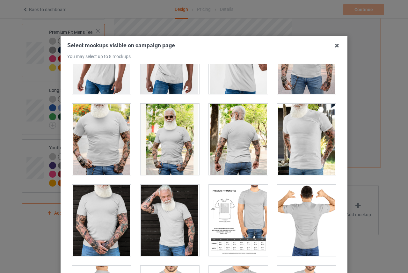
click at [180, 152] on div at bounding box center [170, 139] width 59 height 71
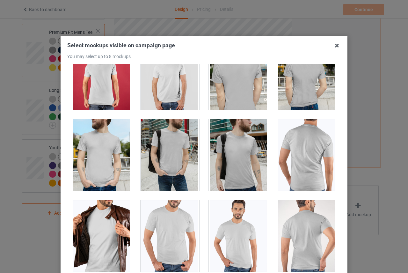
scroll to position [287, 0]
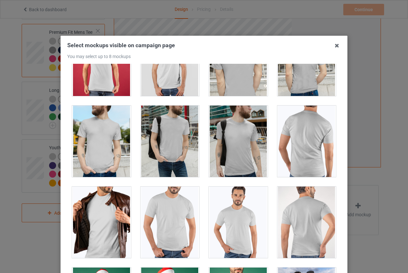
click at [226, 205] on div at bounding box center [238, 222] width 59 height 71
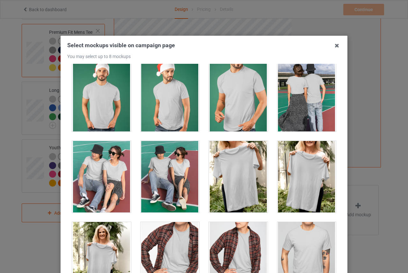
scroll to position [574, 0]
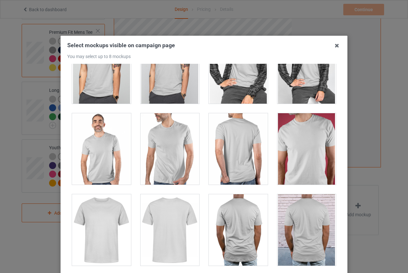
click at [104, 137] on div at bounding box center [101, 148] width 59 height 71
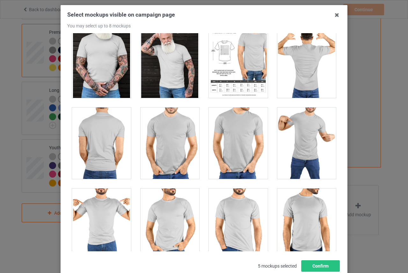
scroll to position [74, 0]
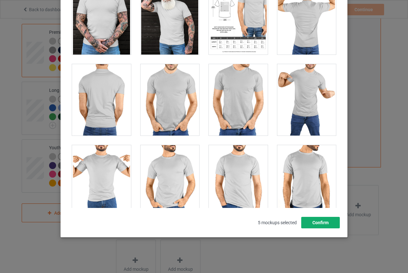
click at [334, 222] on button "Confirm" at bounding box center [320, 222] width 39 height 11
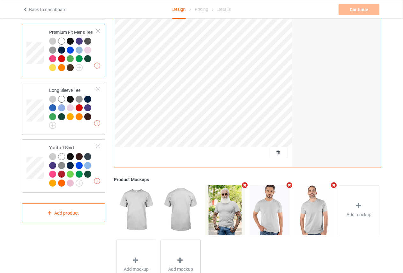
click at [30, 96] on td at bounding box center [35, 108] width 19 height 48
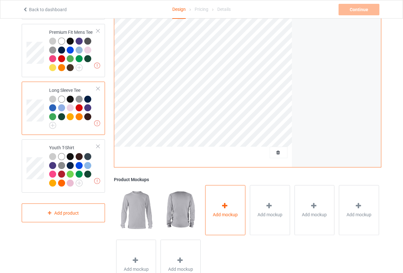
click at [220, 212] on span "Add mockup" at bounding box center [225, 215] width 25 height 6
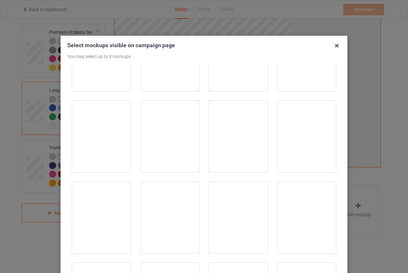
scroll to position [128, 0]
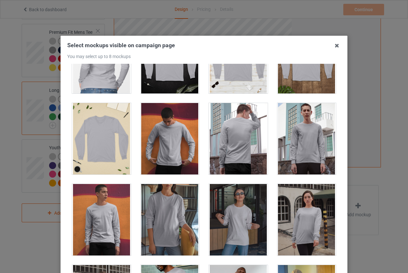
click at [296, 131] on div at bounding box center [307, 138] width 59 height 71
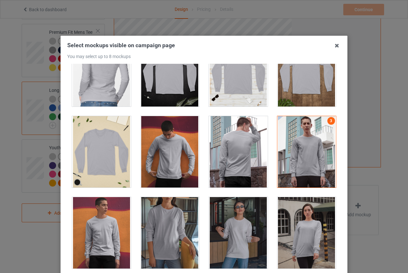
scroll to position [160, 0]
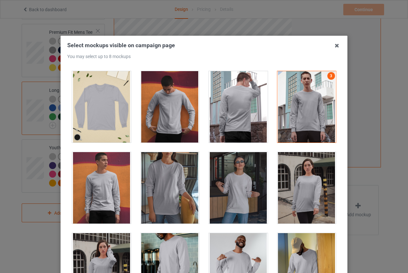
click at [101, 257] on div at bounding box center [101, 268] width 59 height 71
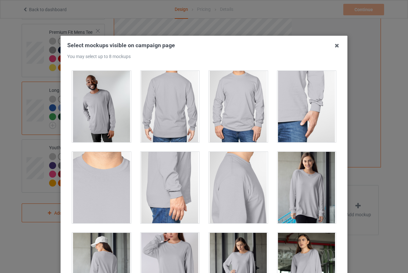
scroll to position [319, 0]
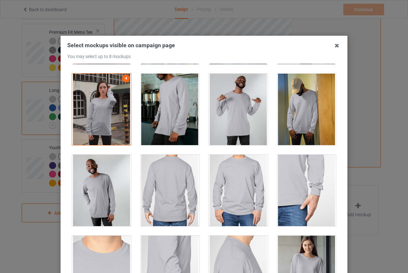
click at [293, 134] on div at bounding box center [307, 109] width 59 height 71
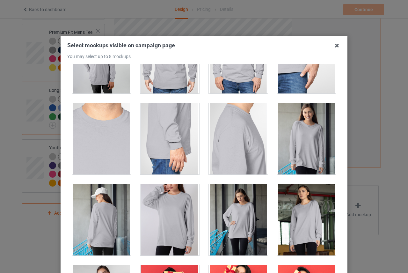
scroll to position [450, 0]
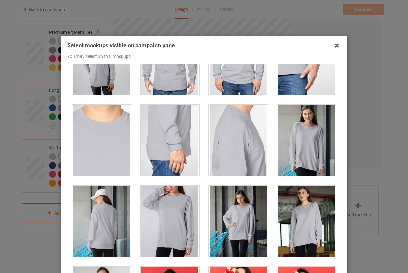
click at [297, 207] on div at bounding box center [307, 221] width 59 height 71
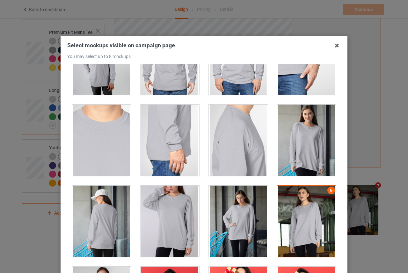
click at [287, 149] on div at bounding box center [307, 140] width 59 height 71
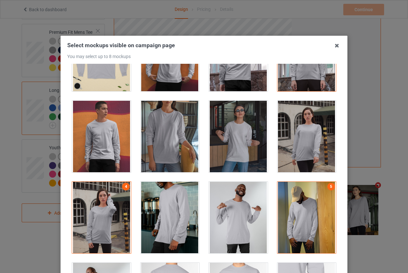
scroll to position [195, 0]
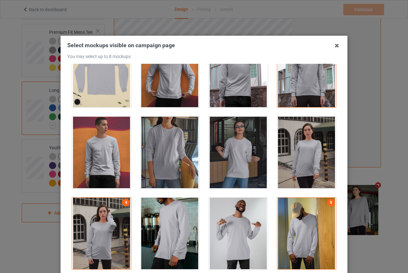
click at [100, 151] on div at bounding box center [101, 152] width 59 height 71
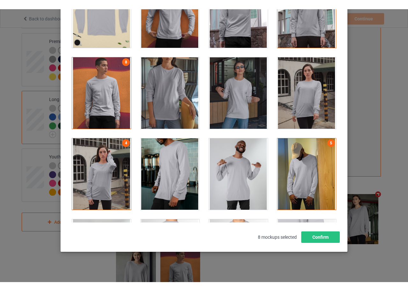
scroll to position [74, 0]
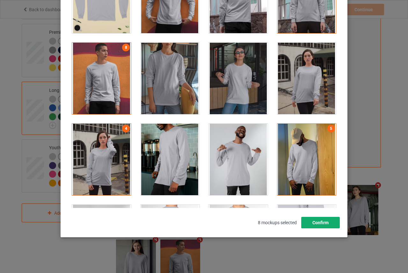
click at [316, 223] on button "Confirm" at bounding box center [320, 222] width 39 height 11
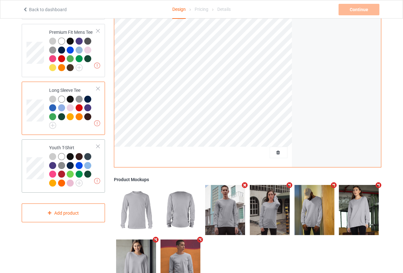
click at [69, 149] on div "Youth T-Shirt" at bounding box center [73, 165] width 48 height 41
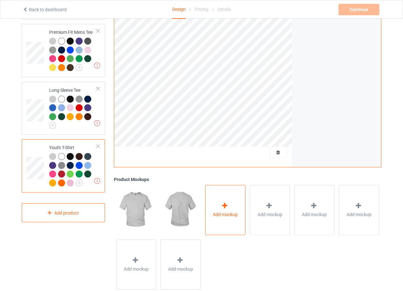
click at [228, 212] on span "Add mockup" at bounding box center [225, 215] width 25 height 6
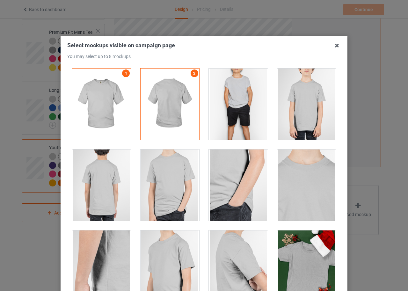
click at [241, 109] on div at bounding box center [238, 104] width 59 height 71
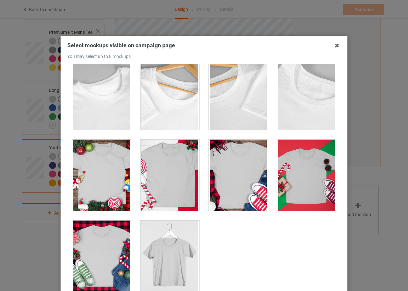
click at [178, 257] on div at bounding box center [170, 256] width 59 height 71
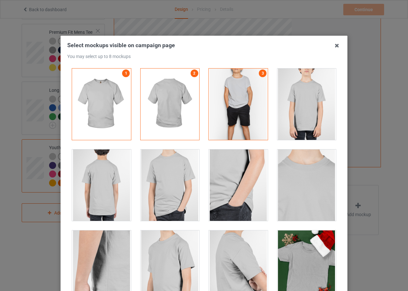
click at [227, 184] on div at bounding box center [238, 185] width 59 height 71
click at [171, 195] on div at bounding box center [170, 185] width 59 height 71
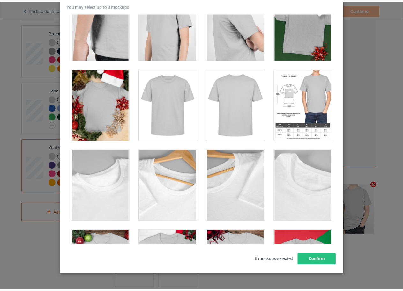
scroll to position [71, 0]
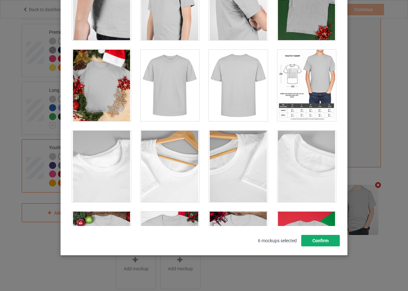
click at [324, 241] on button "Confirm" at bounding box center [320, 240] width 39 height 11
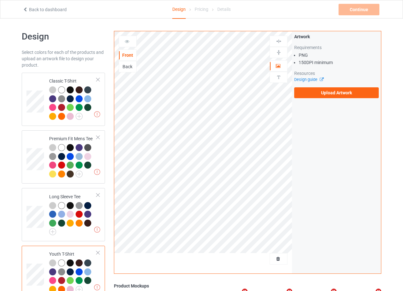
scroll to position [0, 0]
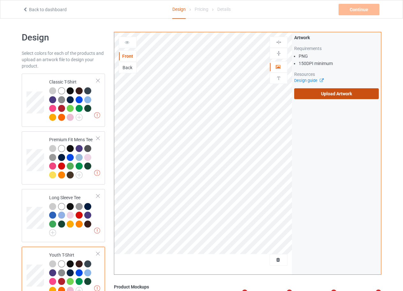
click at [348, 94] on label "Upload Artwork" at bounding box center [336, 93] width 85 height 11
click at [0, 0] on input "Upload Artwork" at bounding box center [0, 0] width 0 height 0
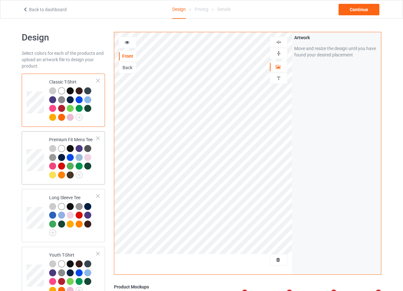
click at [38, 149] on td at bounding box center [35, 158] width 19 height 48
click at [38, 203] on td at bounding box center [35, 216] width 19 height 48
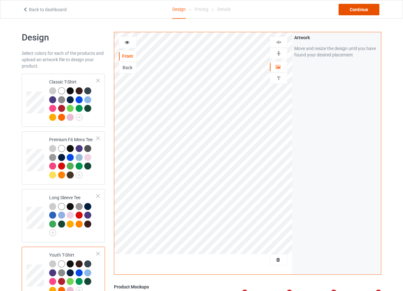
click at [343, 5] on div "Continue" at bounding box center [358, 9] width 41 height 11
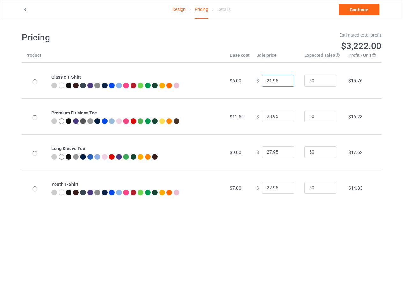
click at [283, 82] on input "21.95" at bounding box center [278, 81] width 32 height 12
click at [283, 82] on input "20.95" at bounding box center [278, 81] width 32 height 12
click at [283, 82] on input "19.95" at bounding box center [278, 81] width 32 height 12
click at [283, 82] on input "18.95" at bounding box center [278, 81] width 32 height 12
click at [283, 82] on input "17.95" at bounding box center [278, 81] width 32 height 12
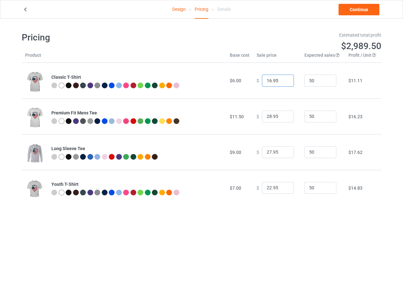
click at [283, 82] on input "16.95" at bounding box center [278, 81] width 32 height 12
drag, startPoint x: 276, startPoint y: 79, endPoint x: 272, endPoint y: 81, distance: 4.0
click at [272, 81] on input "16.95" at bounding box center [278, 81] width 32 height 12
type input "16.98"
click at [282, 117] on input "24.95" at bounding box center [278, 117] width 32 height 12
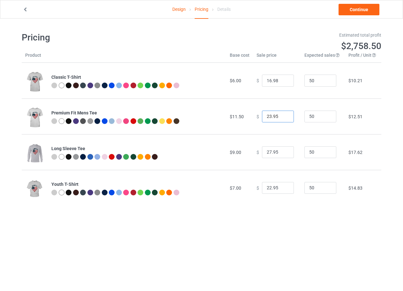
click at [282, 117] on input "23.95" at bounding box center [278, 117] width 32 height 12
click at [282, 117] on input "22.95" at bounding box center [278, 117] width 32 height 12
click at [272, 115] on input "22.95" at bounding box center [278, 117] width 32 height 12
type input "22.97"
click at [283, 152] on input "26.95" at bounding box center [278, 152] width 32 height 12
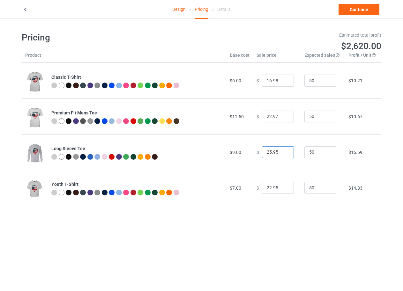
click at [283, 152] on input "25.95" at bounding box center [278, 152] width 32 height 12
click at [283, 152] on input "24.95" at bounding box center [278, 152] width 32 height 12
click at [283, 152] on input "23.95" at bounding box center [278, 152] width 32 height 12
click at [283, 152] on input "22.95" at bounding box center [278, 152] width 32 height 12
click at [283, 152] on input "21.95" at bounding box center [278, 152] width 32 height 12
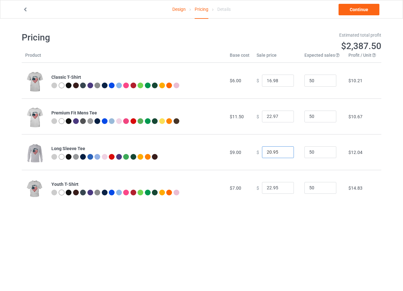
click at [283, 152] on input "20.95" at bounding box center [278, 152] width 32 height 12
click at [283, 152] on input "19.95" at bounding box center [278, 152] width 32 height 12
click at [272, 152] on input "19.95" at bounding box center [278, 152] width 32 height 12
drag, startPoint x: 276, startPoint y: 152, endPoint x: 272, endPoint y: 151, distance: 4.0
click at [272, 151] on input "19.95" at bounding box center [278, 152] width 32 height 12
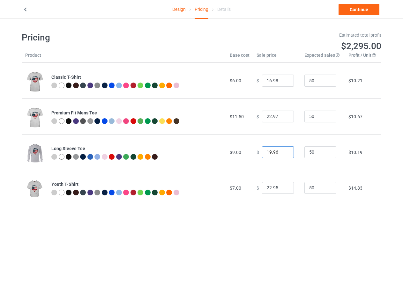
type input "19.96"
drag, startPoint x: 278, startPoint y: 188, endPoint x: 272, endPoint y: 187, distance: 6.1
click at [272, 187] on input "22.95" at bounding box center [278, 188] width 32 height 12
click at [283, 188] on input "21.95" at bounding box center [278, 188] width 32 height 12
click at [283, 188] on input "22.95" at bounding box center [278, 188] width 32 height 12
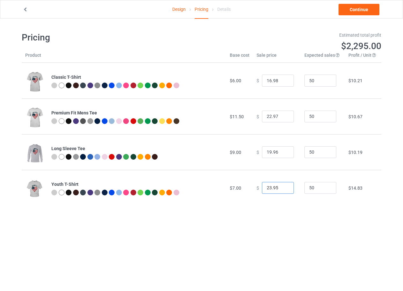
click at [283, 188] on input "23.95" at bounding box center [278, 188] width 32 height 12
click at [283, 190] on input "22.95" at bounding box center [278, 188] width 32 height 12
click at [283, 190] on input "21.95" at bounding box center [278, 188] width 32 height 12
click at [283, 190] on input "20.95" at bounding box center [278, 188] width 32 height 12
click at [283, 190] on input "19.95" at bounding box center [278, 188] width 32 height 12
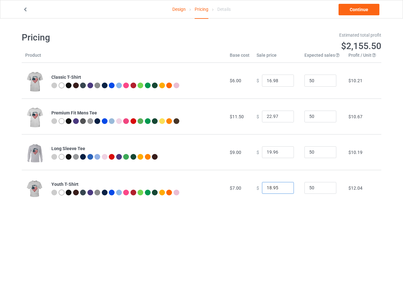
click at [283, 190] on input "18.95" at bounding box center [278, 188] width 32 height 12
click at [283, 190] on input "17.95" at bounding box center [278, 188] width 32 height 12
drag, startPoint x: 275, startPoint y: 189, endPoint x: 272, endPoint y: 187, distance: 3.5
click at [272, 187] on input "17.95" at bounding box center [278, 188] width 32 height 12
type input "17.99"
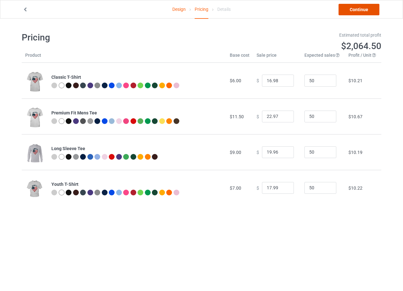
click at [370, 8] on link "Continue" at bounding box center [358, 9] width 41 height 11
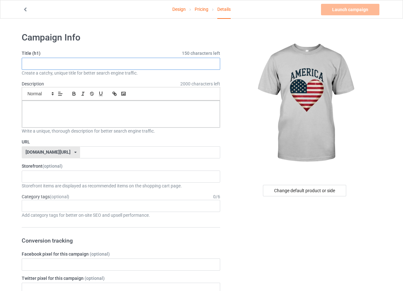
click at [127, 66] on input "text" at bounding box center [121, 64] width 198 height 12
paste input "🇺🇸 America Heart Flag T-Shirt – Bold & Patriotic Vintage Style"
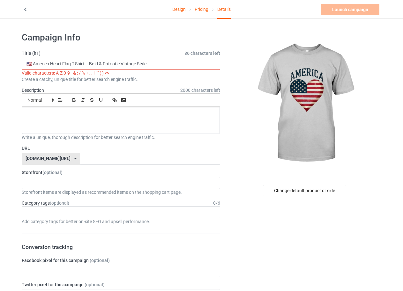
click at [86, 63] on input "🇺🇸 America Heart Flag T-Shirt – Bold & Patriotic Vintage Style" at bounding box center [121, 64] width 198 height 12
click at [30, 62] on input "🇺🇸 America Heart Flag T-Shirt Bold & Patriotic Vintage Style" at bounding box center [121, 64] width 198 height 12
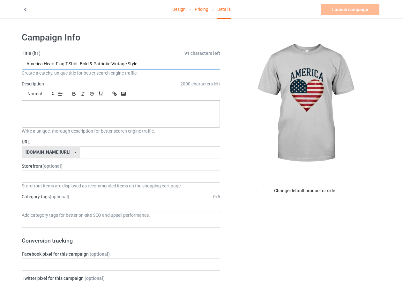
type input "America Heart Flag T-Shirt Bold & Patriotic Vintage Style"
click at [109, 113] on div at bounding box center [121, 114] width 198 height 27
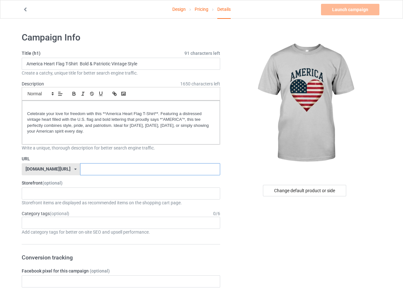
click at [80, 166] on input "text" at bounding box center [150, 169] width 140 height 12
type input "ض"
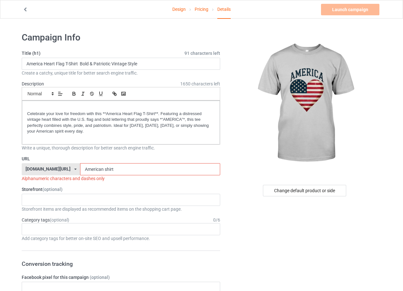
click at [86, 168] on input "American shirt" at bounding box center [150, 169] width 140 height 12
click at [105, 167] on input "American-shirt" at bounding box center [150, 169] width 140 height 12
type input "American-shirts0"
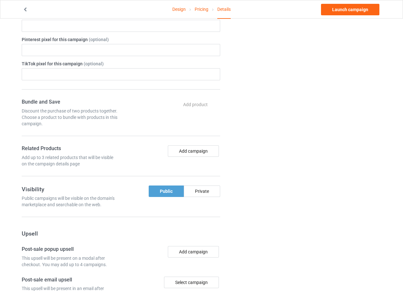
scroll to position [246, 0]
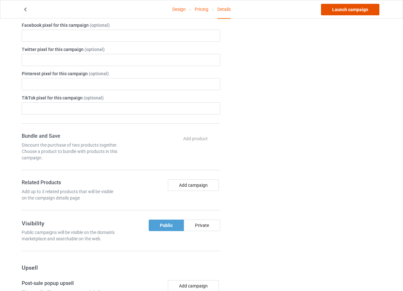
click at [349, 8] on link "Launch campaign" at bounding box center [350, 9] width 58 height 11
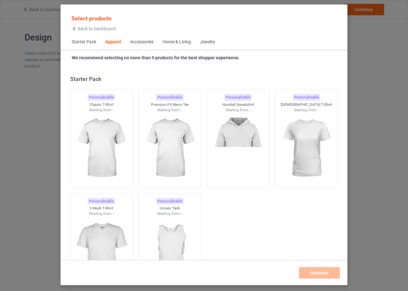
scroll to position [238, 0]
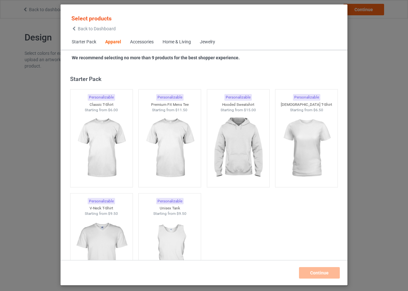
scroll to position [238, 0]
